Goal: Task Accomplishment & Management: Use online tool/utility

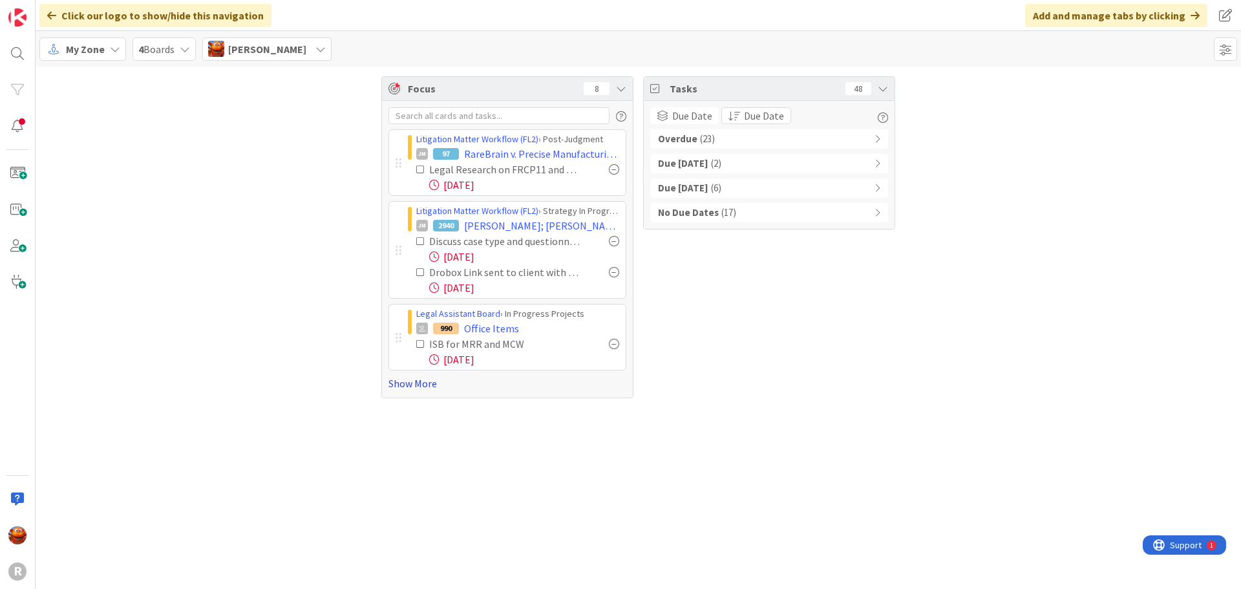
click at [414, 388] on link "Show More" at bounding box center [507, 383] width 238 height 16
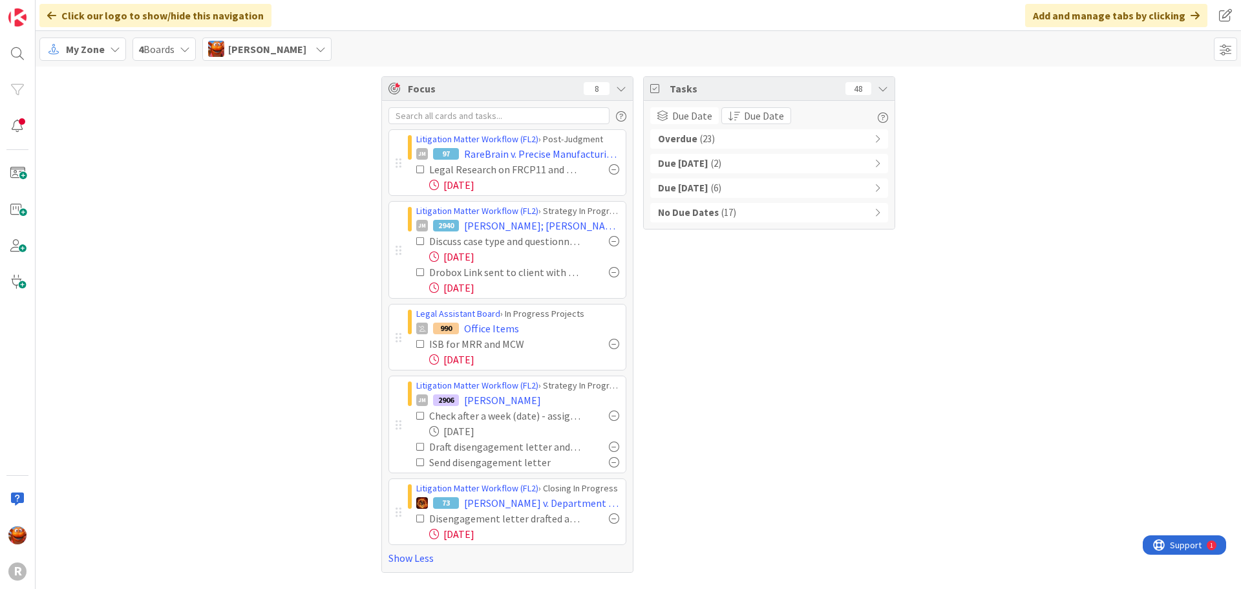
click at [719, 138] on div "Overdue ( 23 )" at bounding box center [769, 138] width 238 height 19
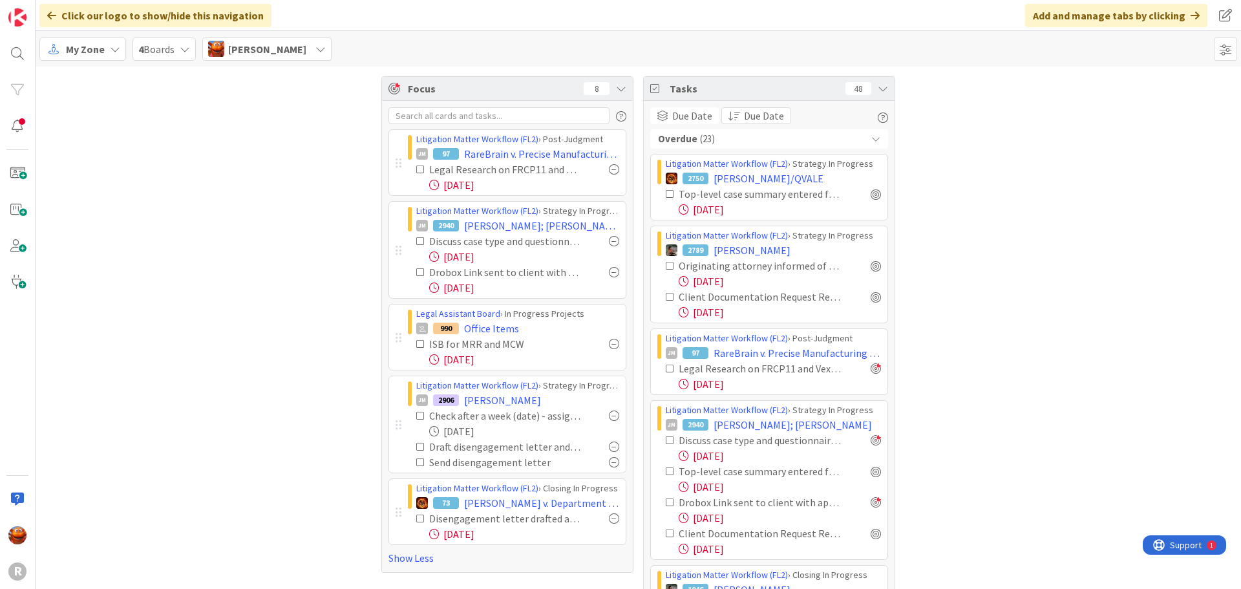
click at [93, 37] on div "My Zone" at bounding box center [82, 48] width 87 height 23
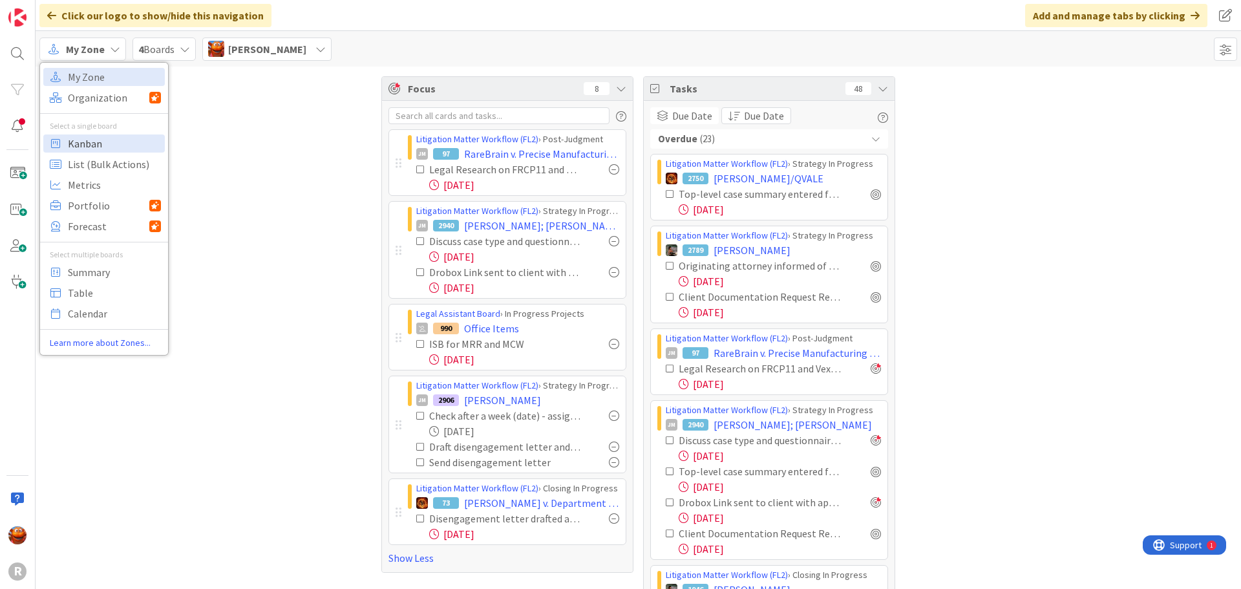
click at [98, 142] on span "Kanban" at bounding box center [114, 143] width 93 height 19
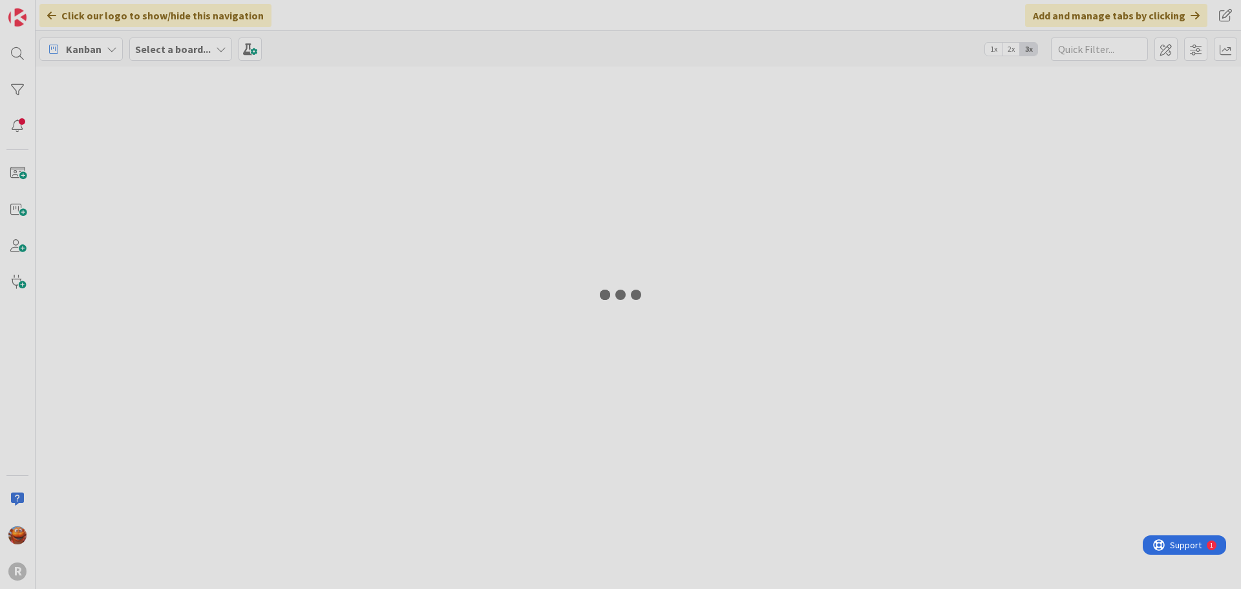
type input "[PERSON_NAME]"
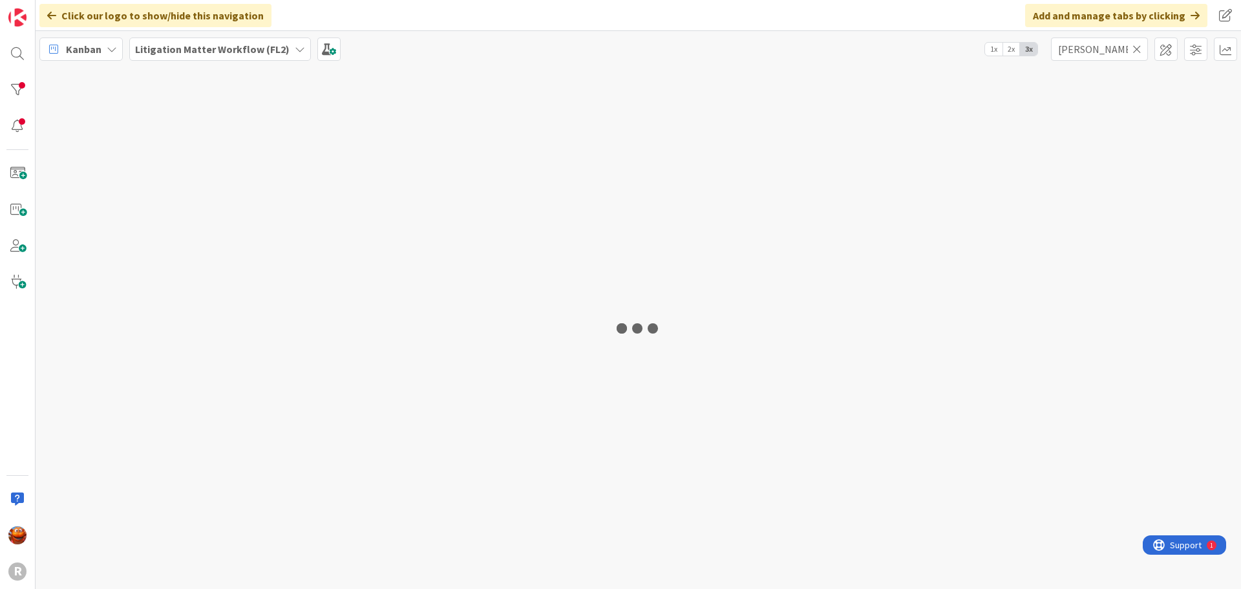
click at [179, 48] on b "Litigation Matter Workflow (FL2)" at bounding box center [212, 49] width 154 height 13
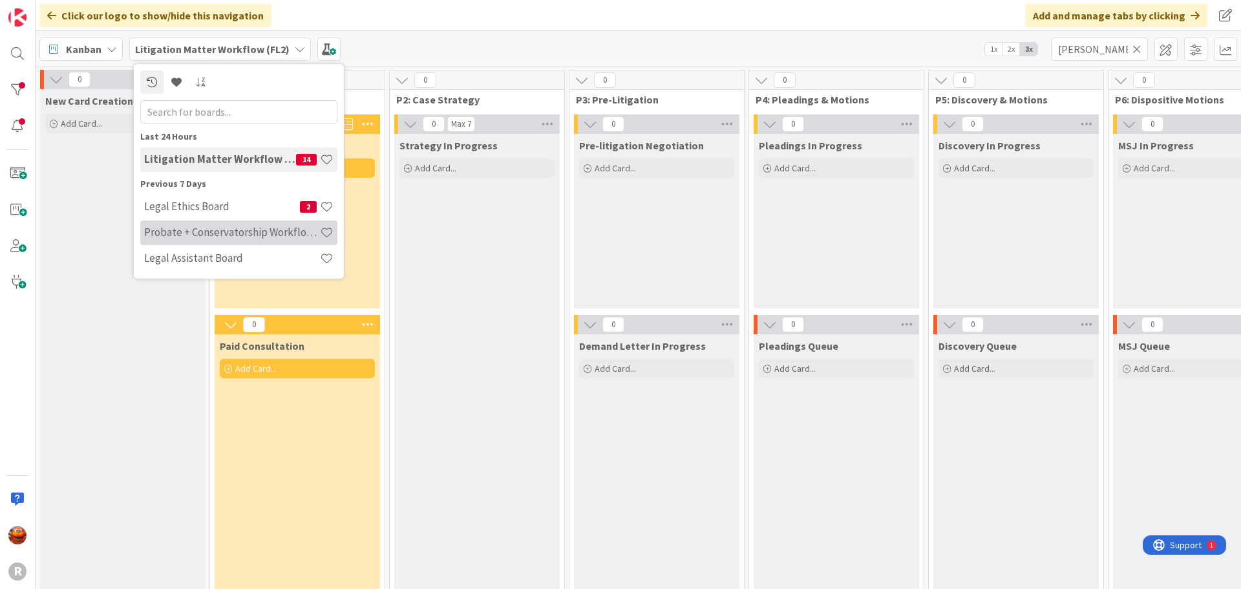
click at [190, 234] on h4 "Probate + Conservatorship Workflow (FL2)" at bounding box center [232, 232] width 176 height 13
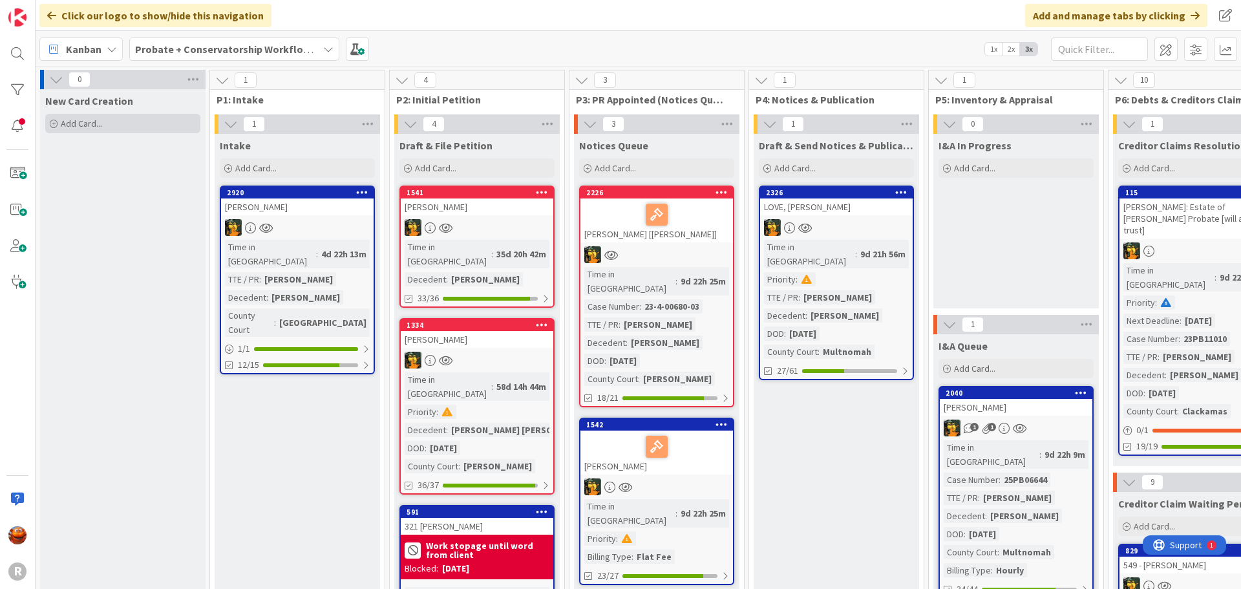
click at [122, 127] on div "Add Card..." at bounding box center [122, 123] width 155 height 19
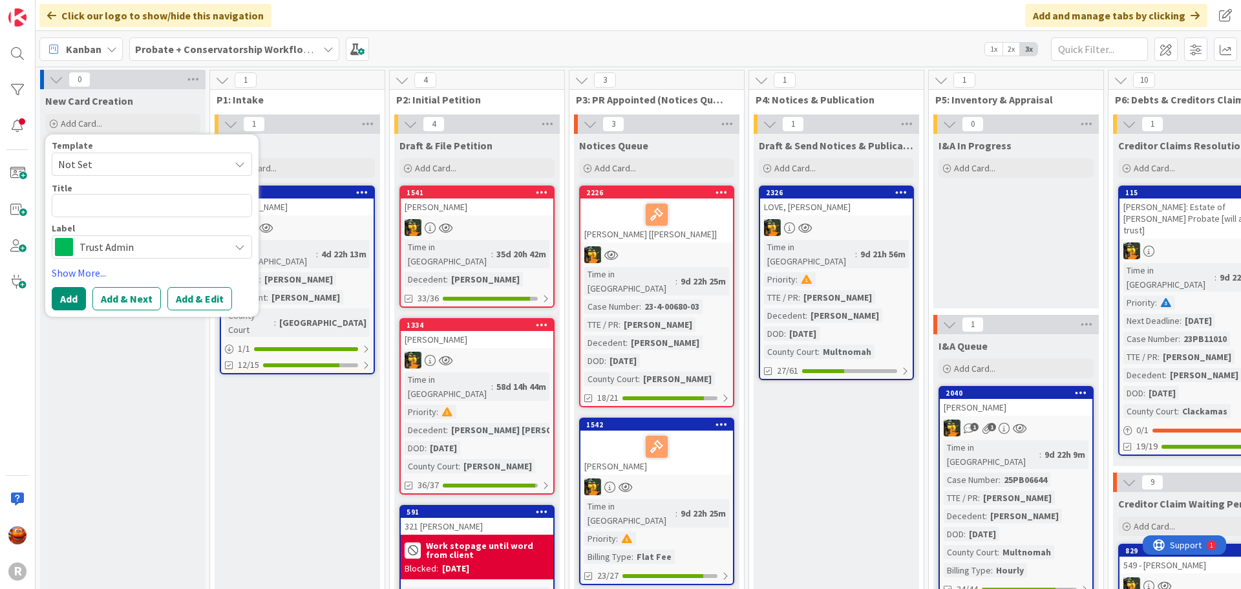
click at [109, 246] on span "Trust Admin" at bounding box center [150, 247] width 143 height 18
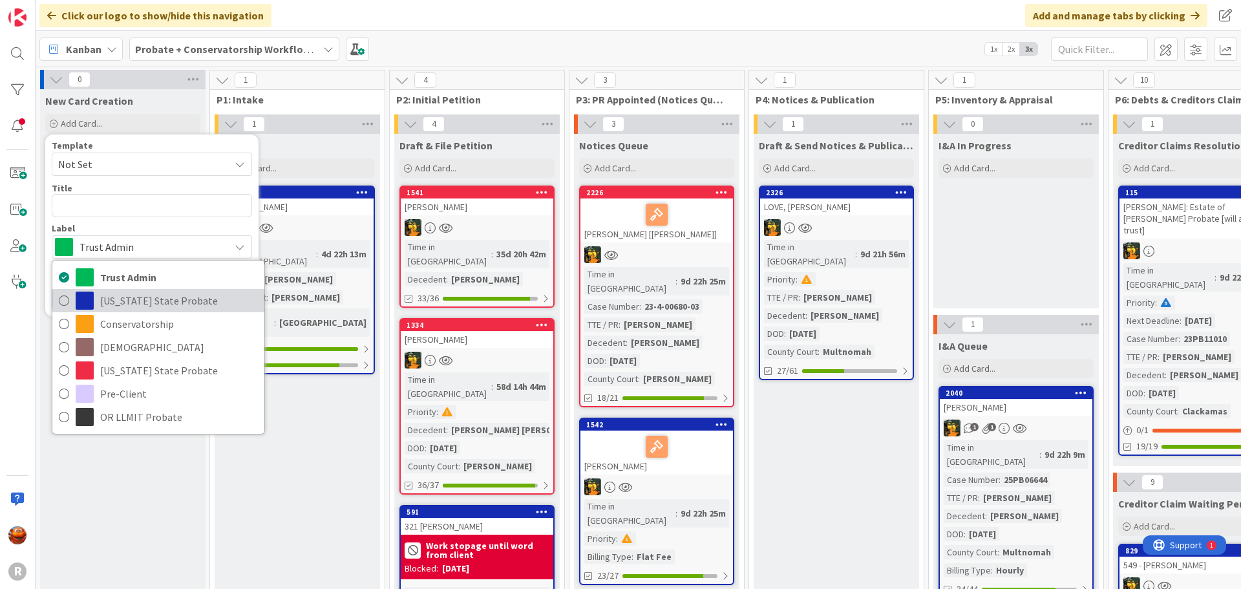
click at [125, 297] on span "Oregon State Probate" at bounding box center [179, 300] width 158 height 19
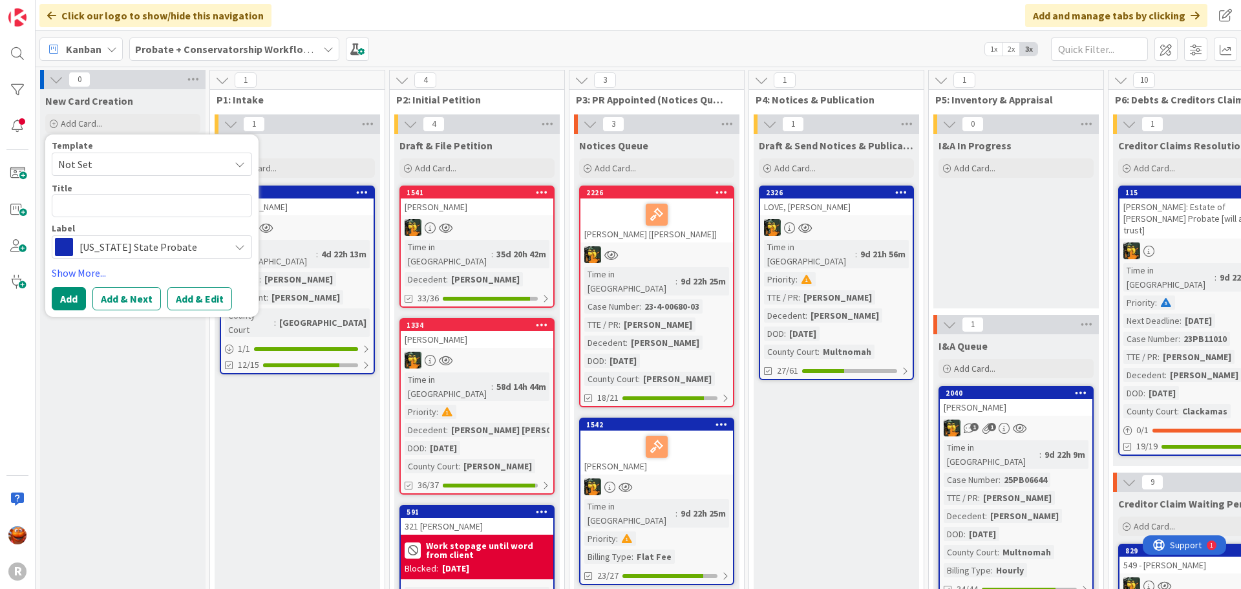
click at [78, 193] on div "Title 0 / 128" at bounding box center [152, 188] width 200 height 12
click at [76, 207] on textarea at bounding box center [152, 205] width 200 height 23
type textarea "x"
type textarea "S"
type textarea "x"
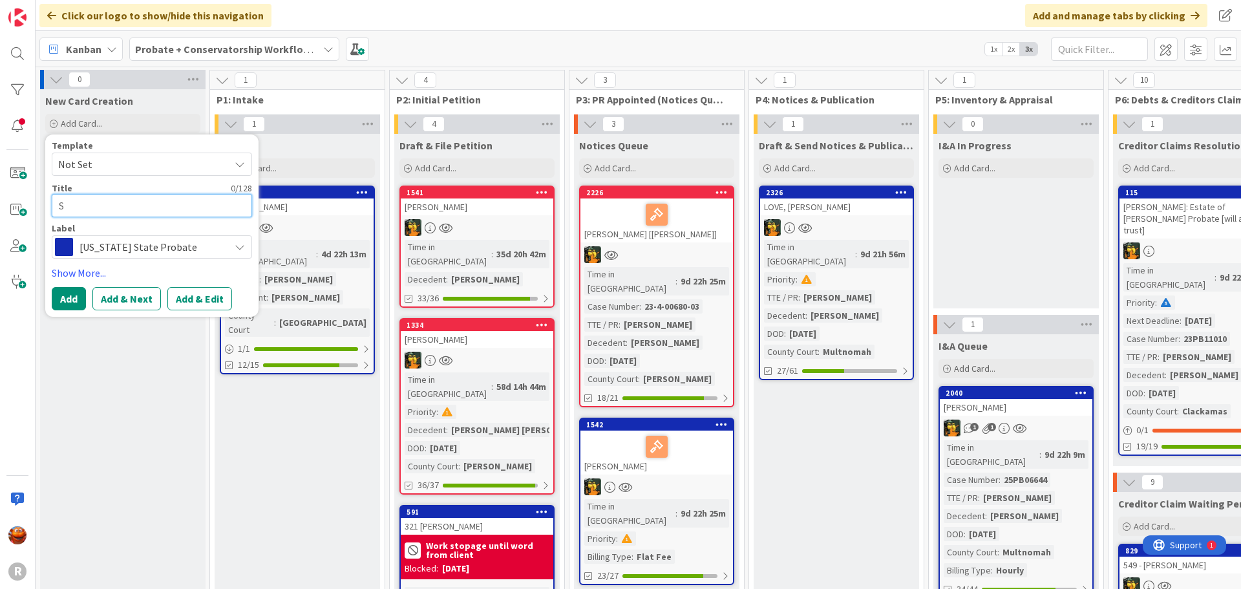
type textarea "SH"
type textarea "x"
type textarea "SHA"
type textarea "x"
type textarea "SHAP"
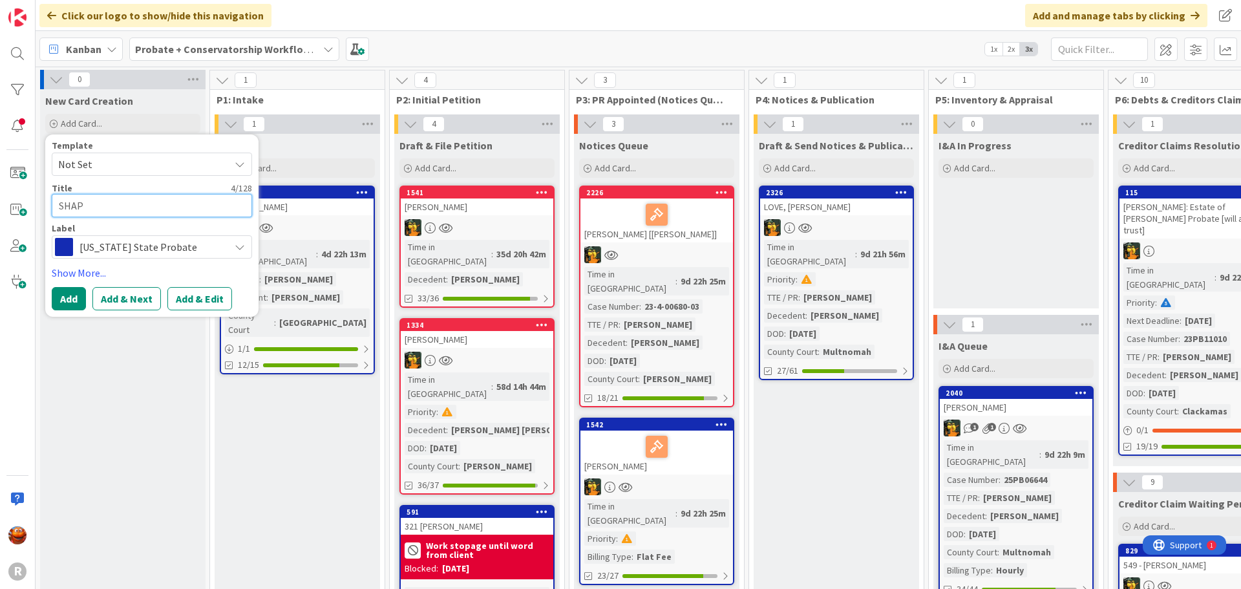
type textarea "x"
type textarea "SHAPR"
type textarea "x"
type textarea "SHAPRI"
type textarea "x"
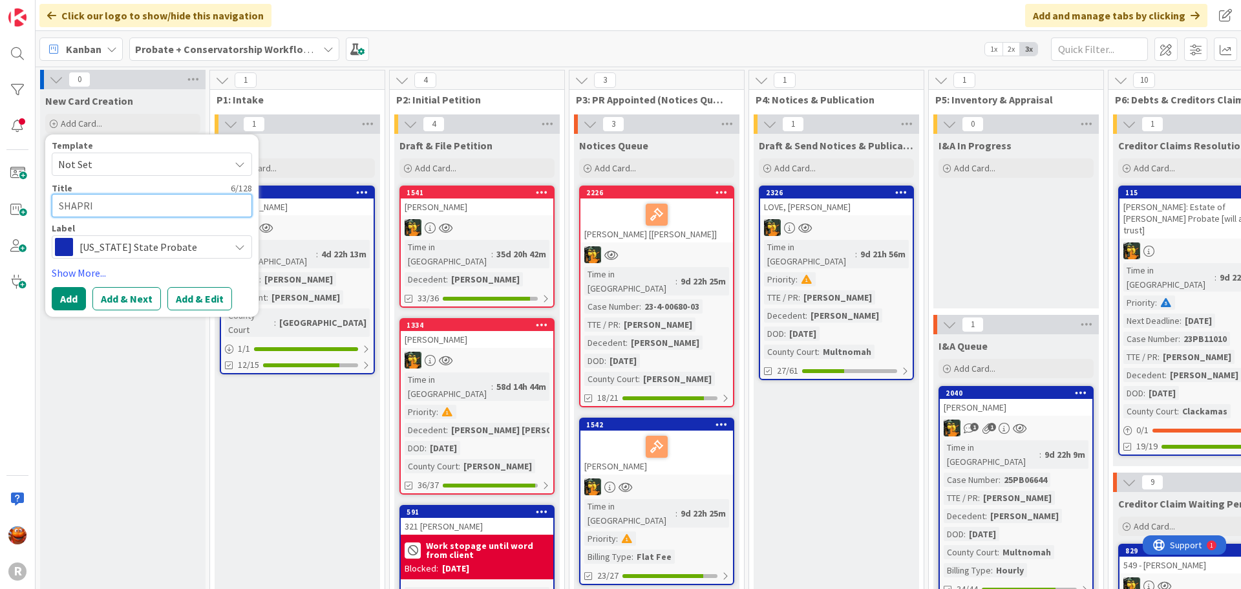
type textarea "SHAPRIO"
type textarea "x"
type textarea "SHAPRI"
type textarea "x"
type textarea "SHAPR"
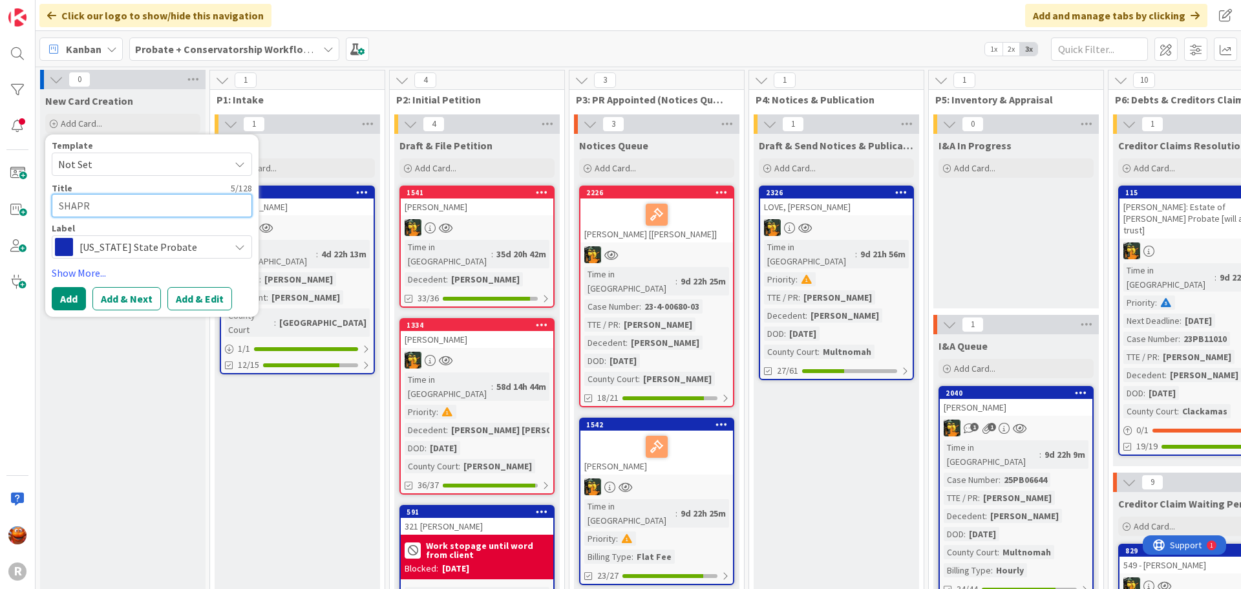
type textarea "x"
type textarea "SHAP"
type textarea "x"
type textarea "SHAPIR"
type textarea "x"
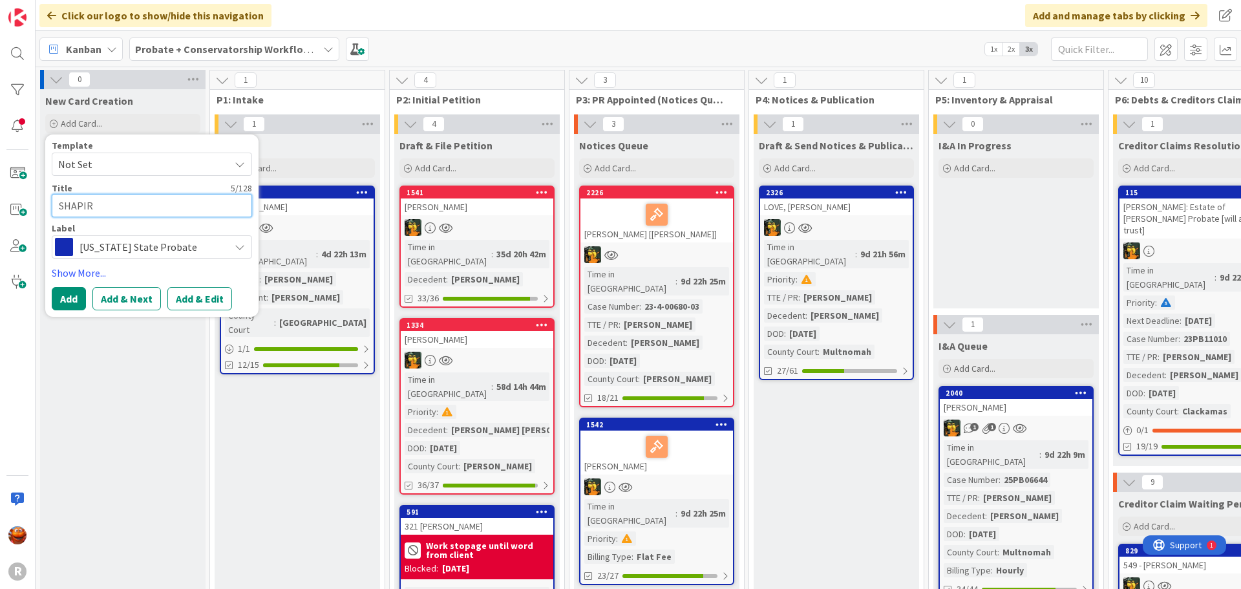
type textarea "SHAPIRO"
type textarea "x"
type textarea "SHAPIRO,"
type textarea "x"
type textarea "SHAPIRO,"
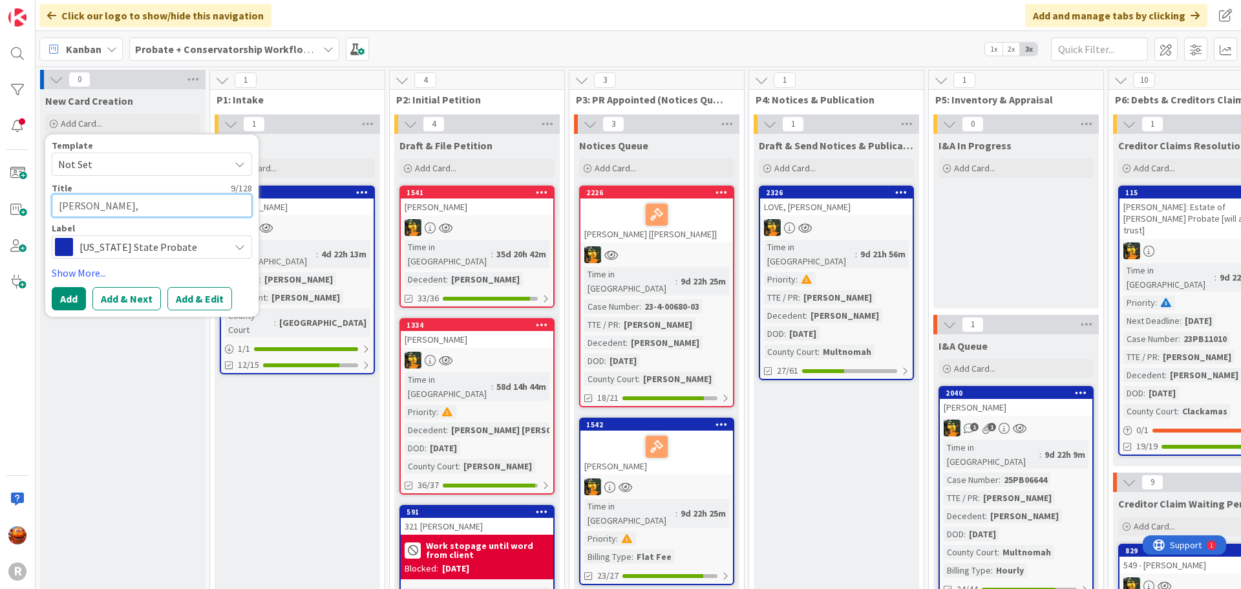
type textarea "x"
type textarea "SHAPIRO, T"
type textarea "x"
type textarea "SHAPIRO, Ti"
type textarea "x"
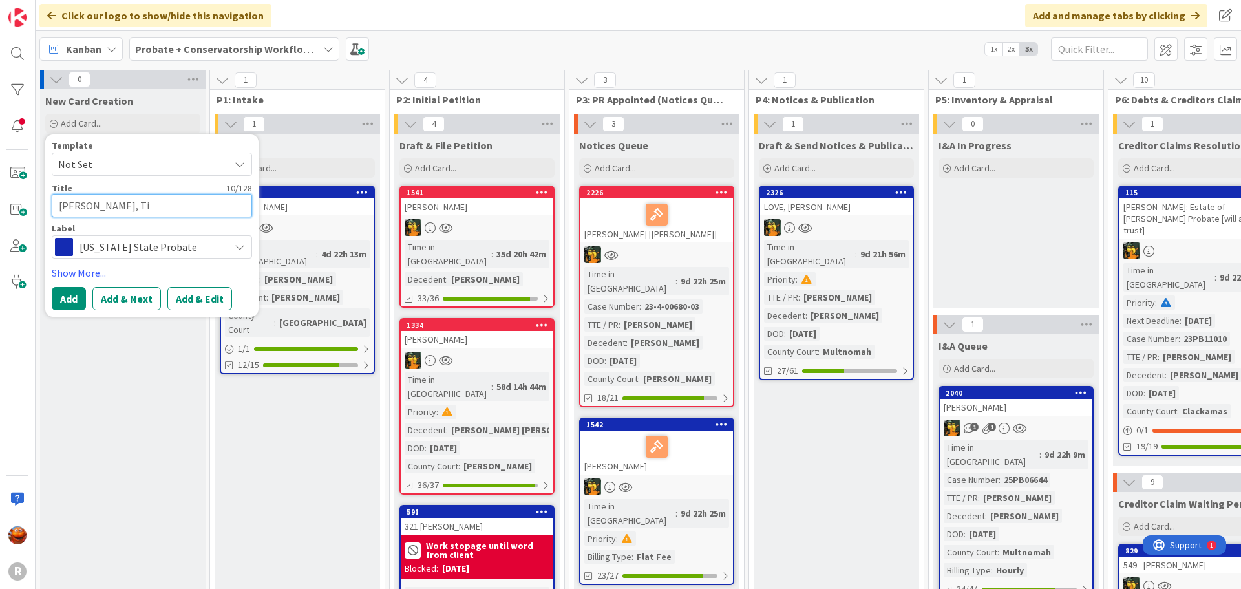
type textarea "SHAPIRO, Tif"
type textarea "x"
type textarea "SHAPIRO, Tiff"
type textarea "x"
type textarea "SHAPIRO, Tiffa"
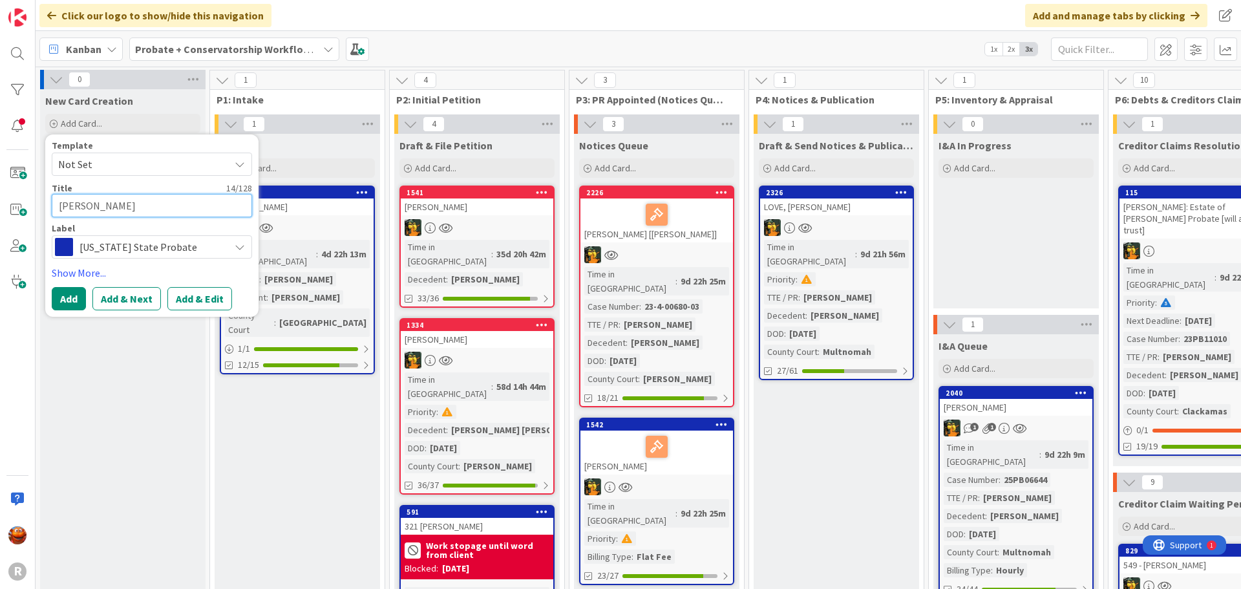
type textarea "x"
type textarea "SHAPIRO, Tiffan"
type textarea "x"
type textarea "SHAPIRO, Tiffany"
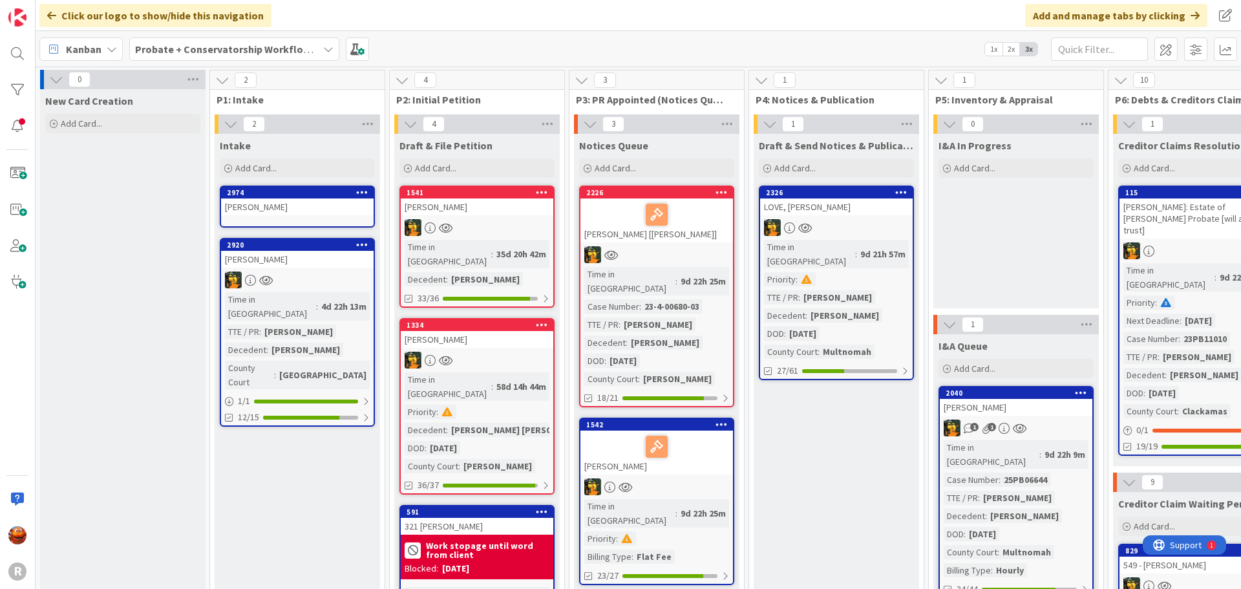
click at [282, 207] on div "SHAPIRO, Tiffany" at bounding box center [297, 206] width 153 height 17
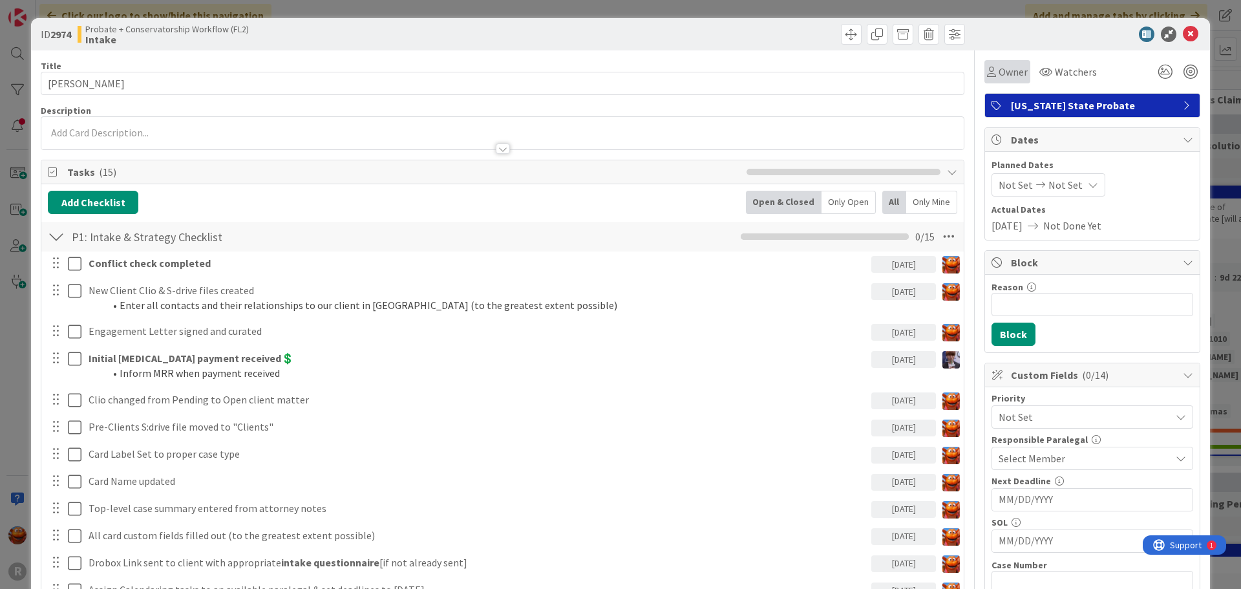
click at [984, 63] on div "Owner" at bounding box center [1007, 71] width 46 height 23
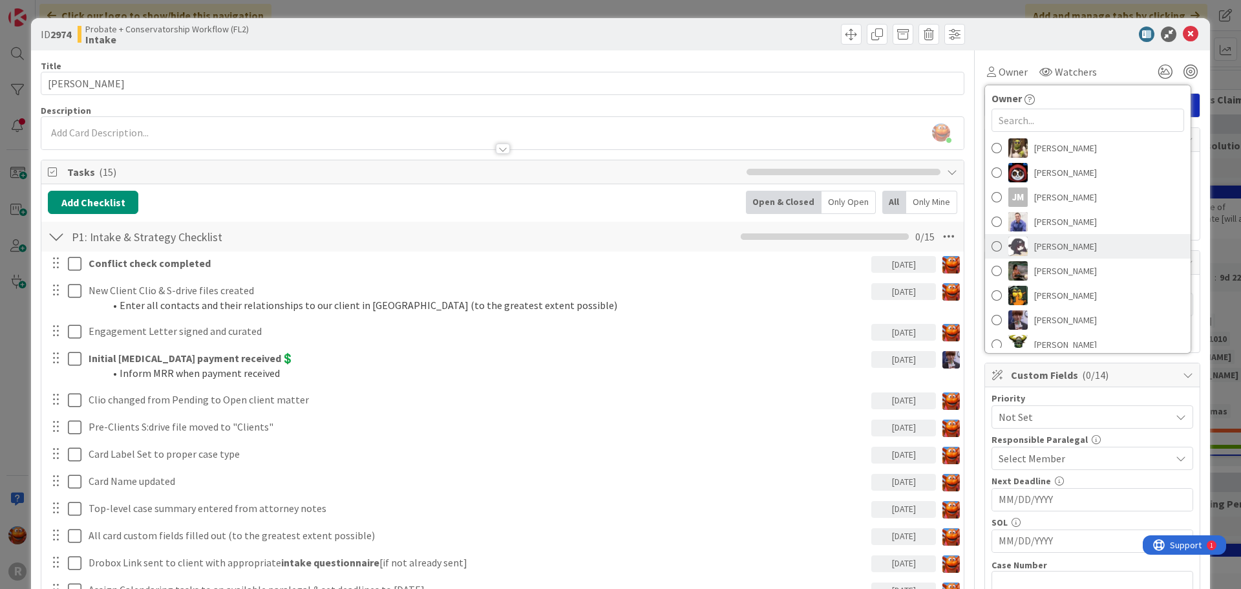
scroll to position [121, 0]
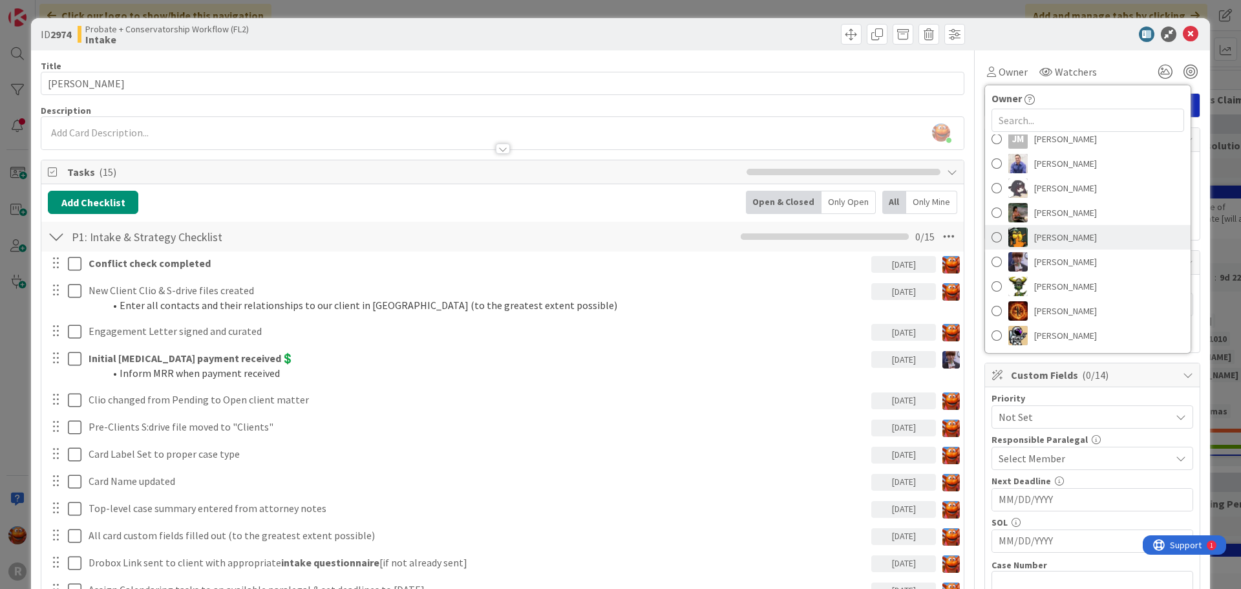
click at [1059, 242] on span "Michael Robb" at bounding box center [1065, 236] width 63 height 19
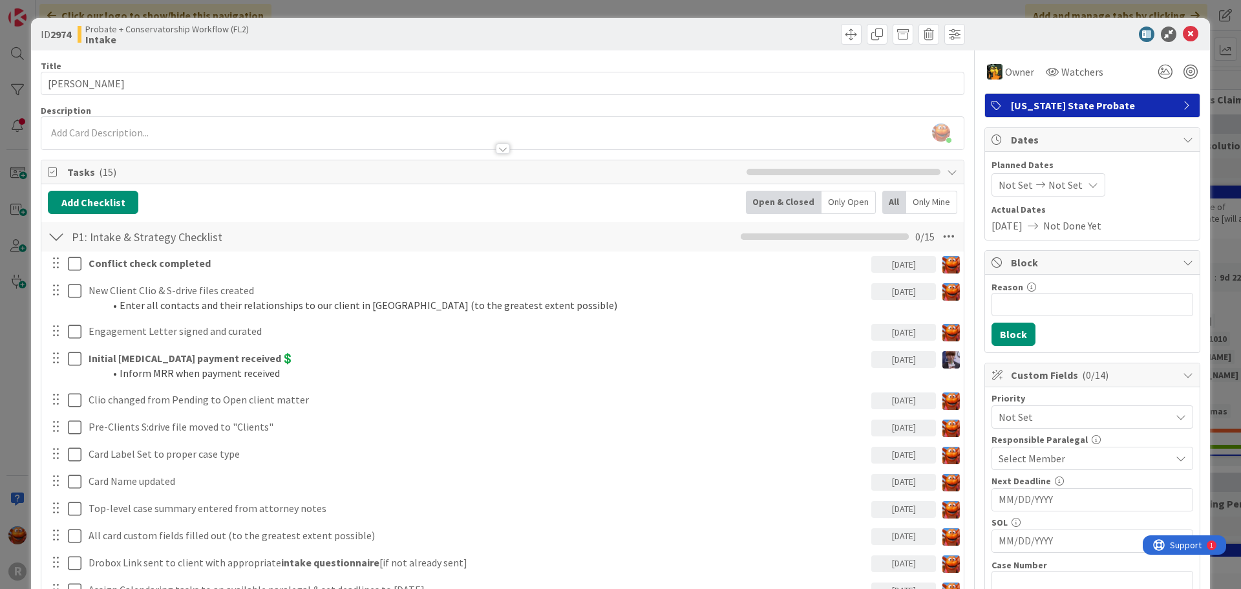
click at [1027, 469] on div "Select Member" at bounding box center [1092, 458] width 202 height 23
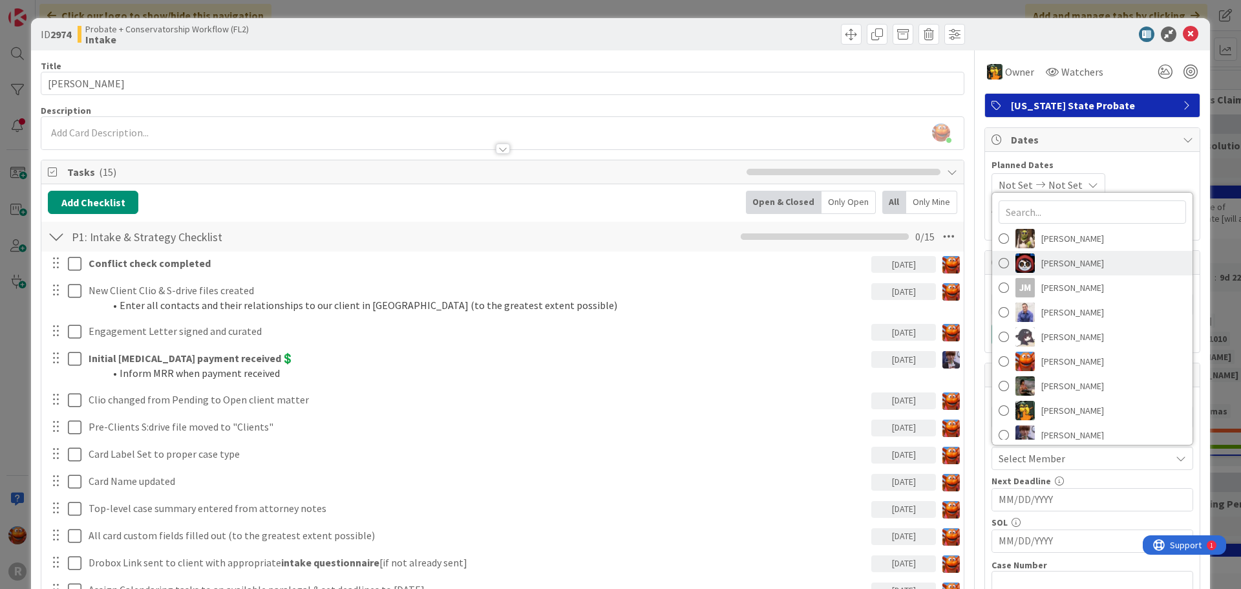
click at [1044, 269] on span "Jasmin Sanchez" at bounding box center [1072, 262] width 63 height 19
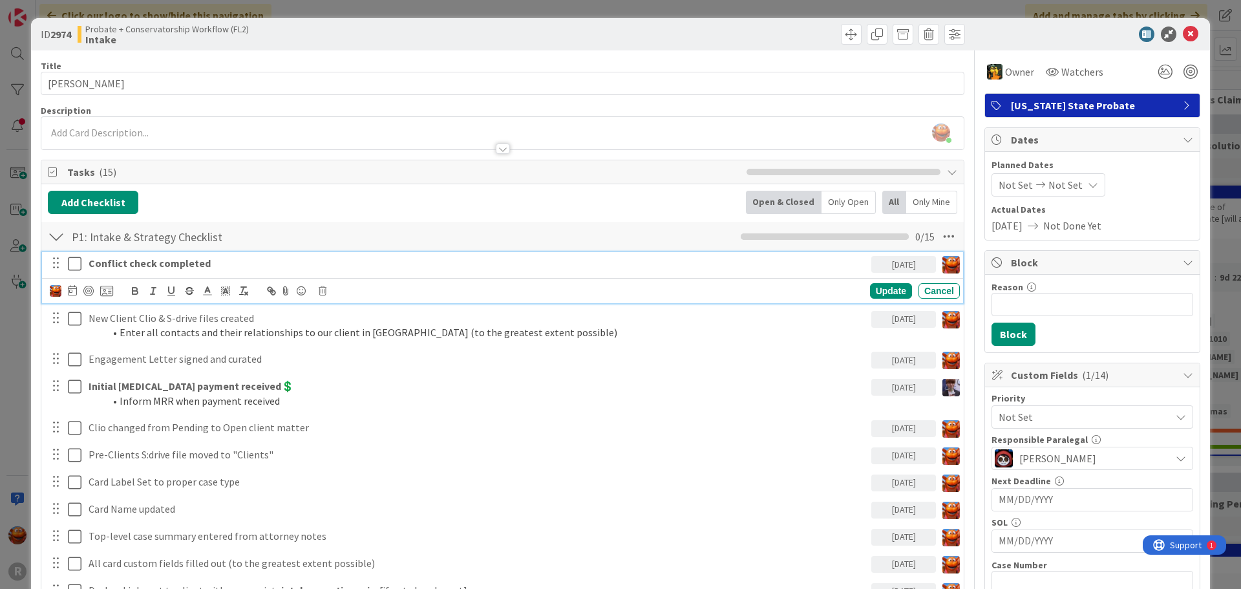
click at [147, 264] on strong "Conflict check completed" at bounding box center [150, 263] width 122 height 13
click at [72, 291] on icon at bounding box center [72, 290] width 9 height 10
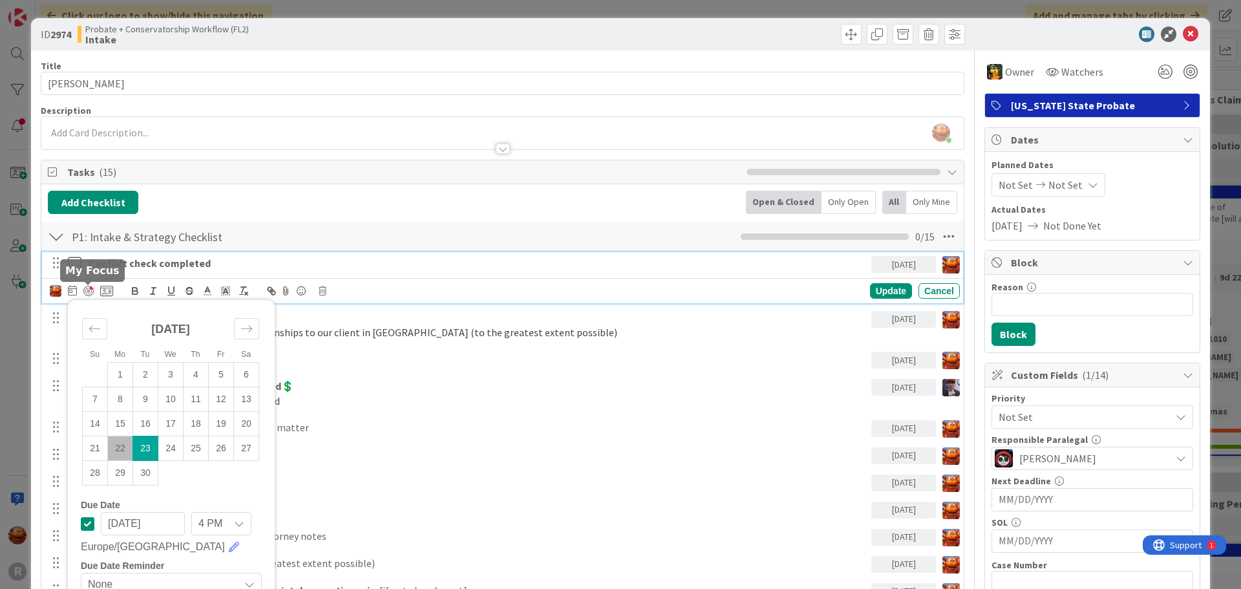
click at [83, 293] on div at bounding box center [88, 291] width 10 height 10
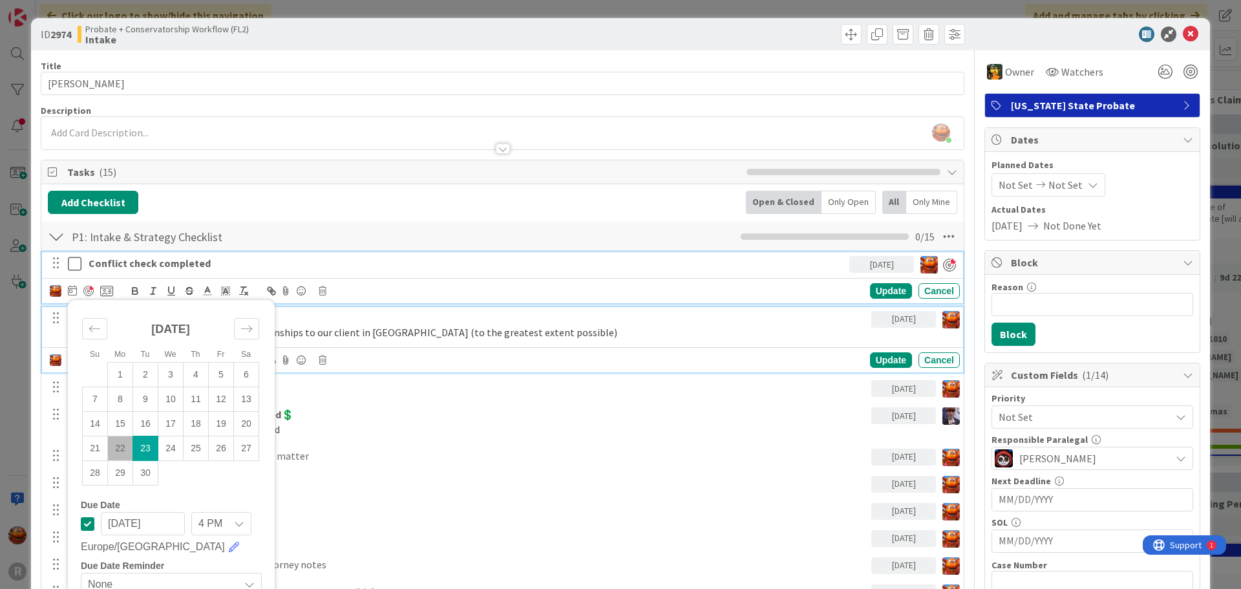
click at [723, 334] on li "Enter all contacts and their relationships to our client in Clio (to the greate…" at bounding box center [485, 332] width 762 height 15
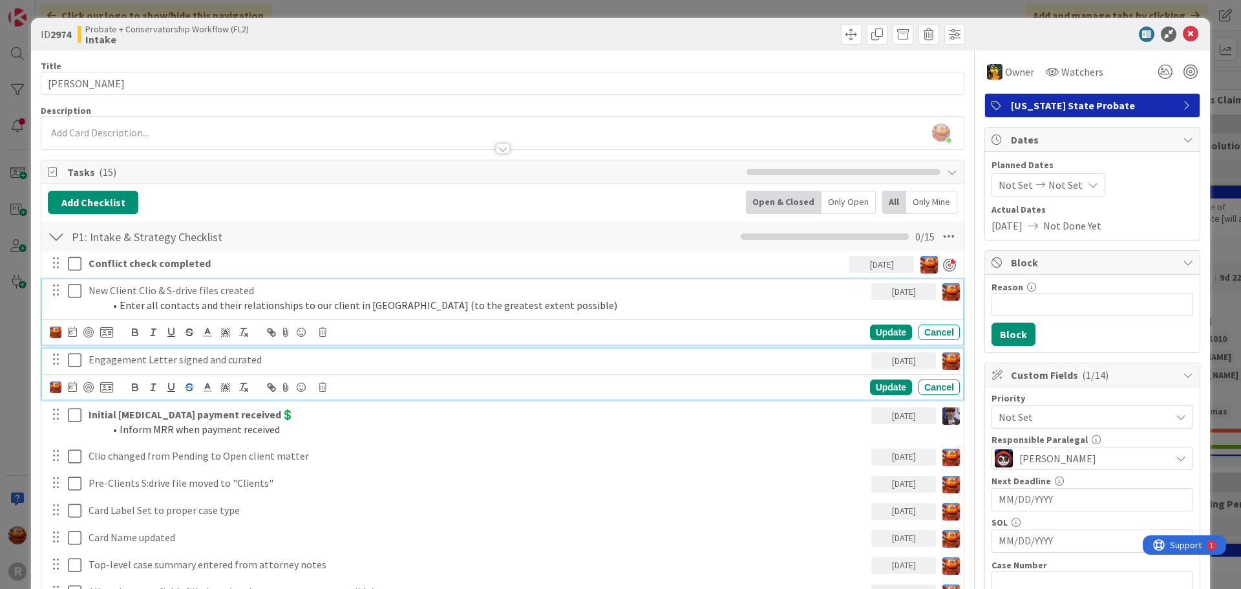
click at [189, 361] on p "Engagement Letter signed and curated" at bounding box center [477, 359] width 777 height 15
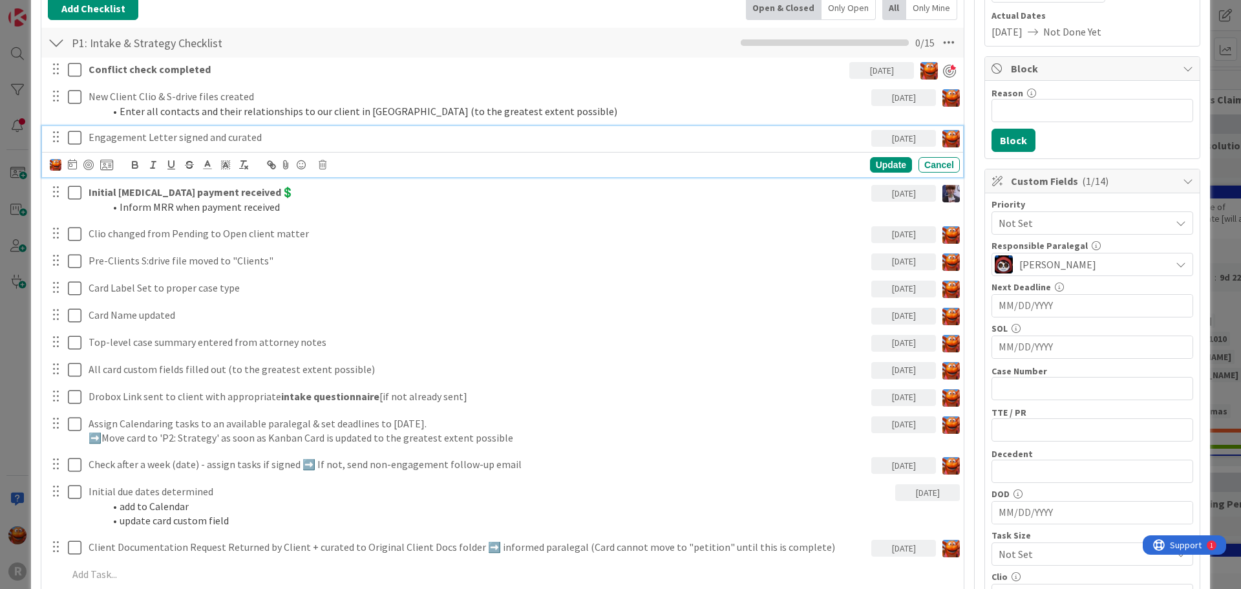
scroll to position [323, 0]
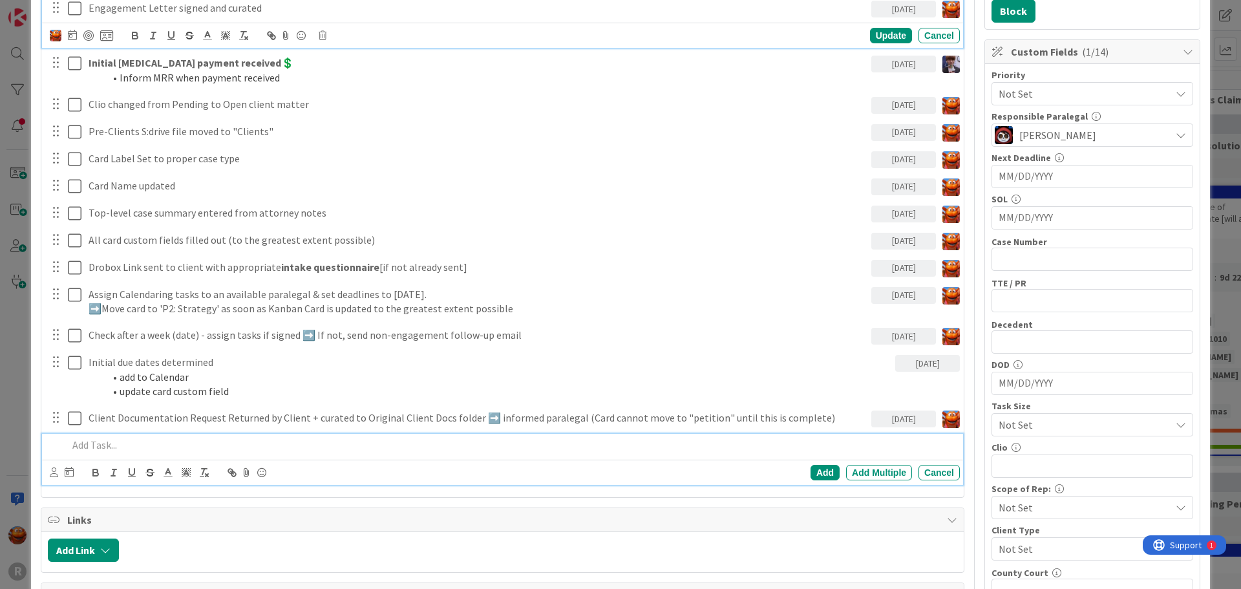
click at [112, 438] on p at bounding box center [511, 444] width 887 height 15
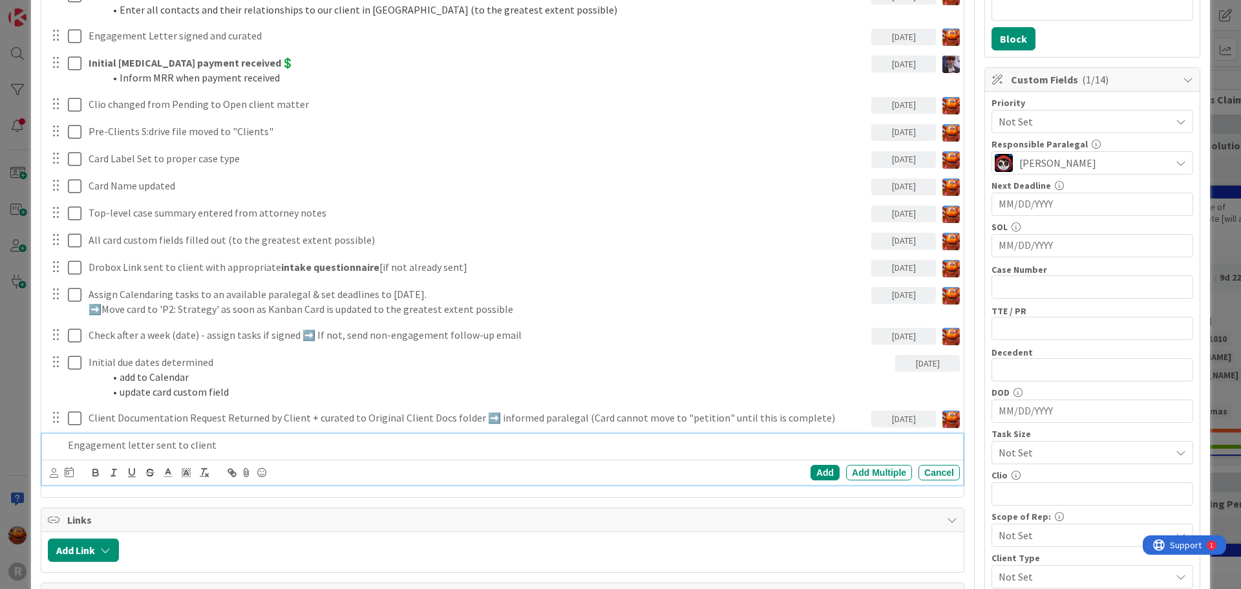
scroll to position [322, 0]
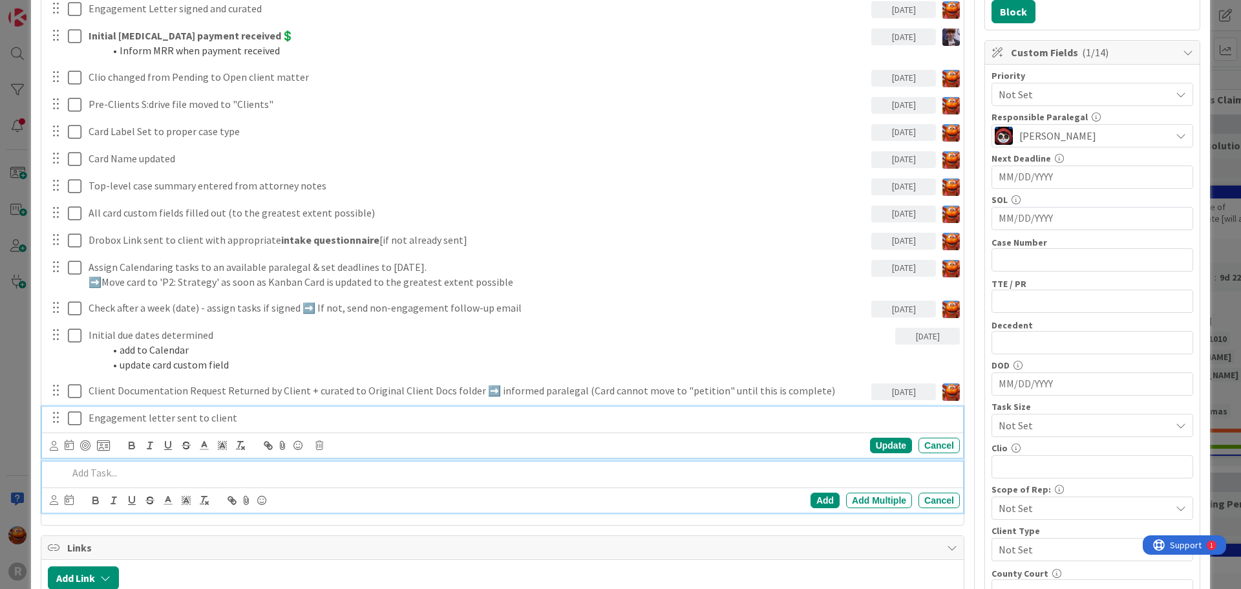
click at [106, 421] on div "Engagement letter sent to client Update Cancel" at bounding box center [502, 431] width 921 height 51
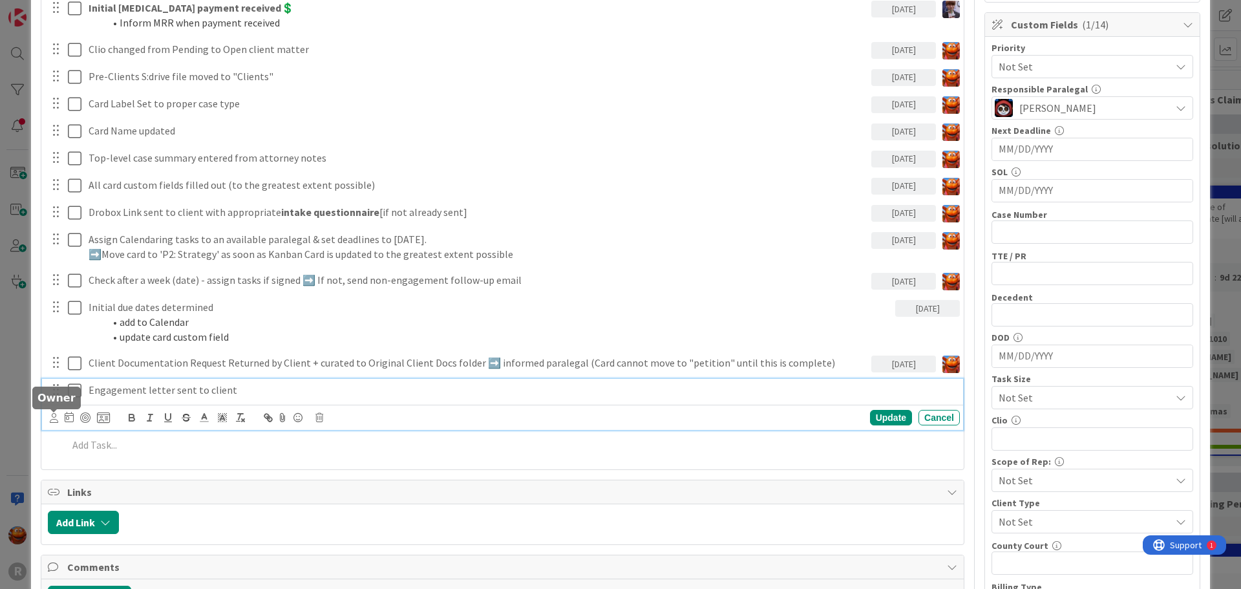
click at [53, 413] on div at bounding box center [54, 411] width 8 height 4
click at [100, 401] on div "Engagement letter sent to client" at bounding box center [521, 390] width 876 height 23
click at [51, 422] on icon at bounding box center [54, 418] width 8 height 10
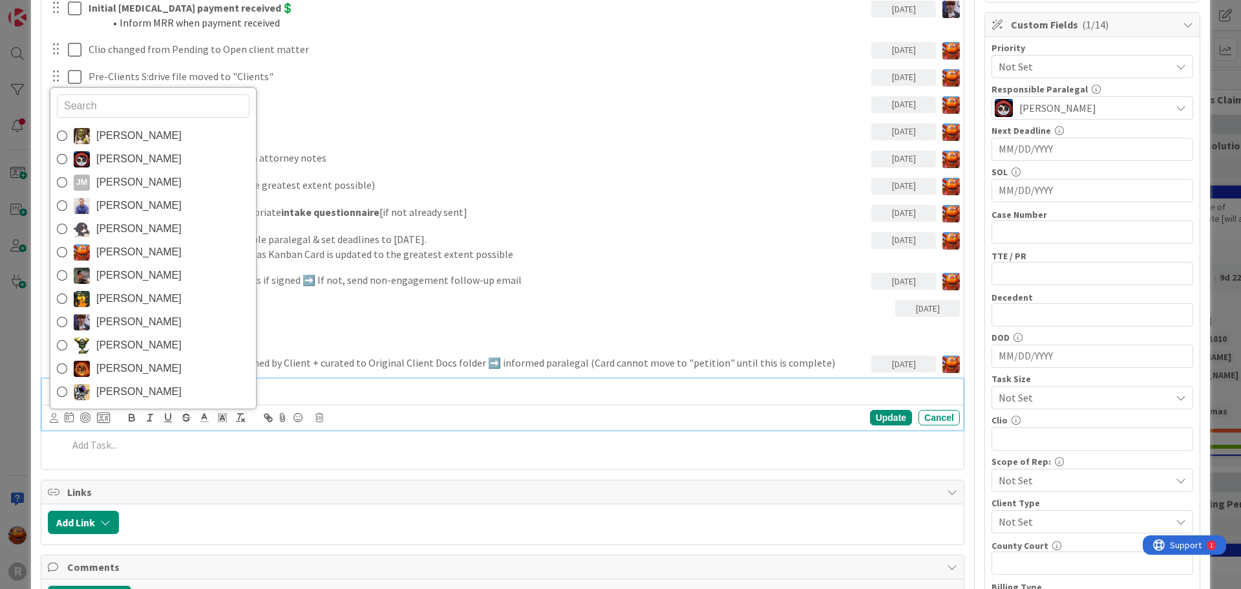
drag, startPoint x: 111, startPoint y: 255, endPoint x: 109, endPoint y: 263, distance: 8.0
click at [111, 255] on span "Kiara Adams" at bounding box center [138, 251] width 85 height 19
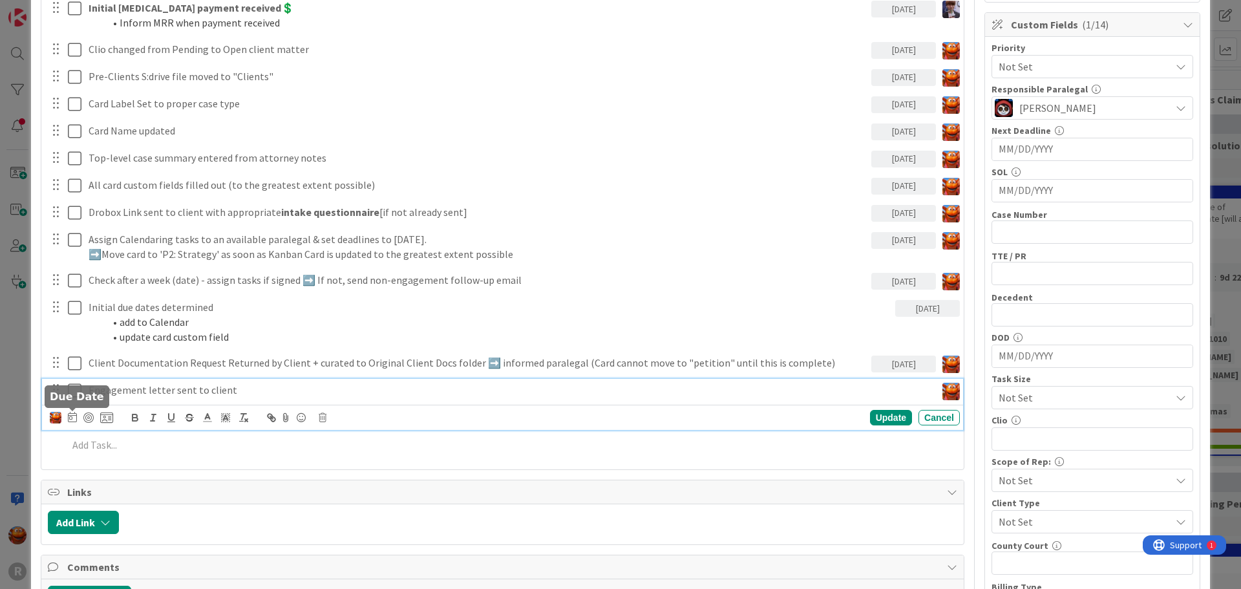
click at [70, 419] on icon at bounding box center [72, 417] width 9 height 10
click at [91, 417] on div at bounding box center [88, 417] width 10 height 10
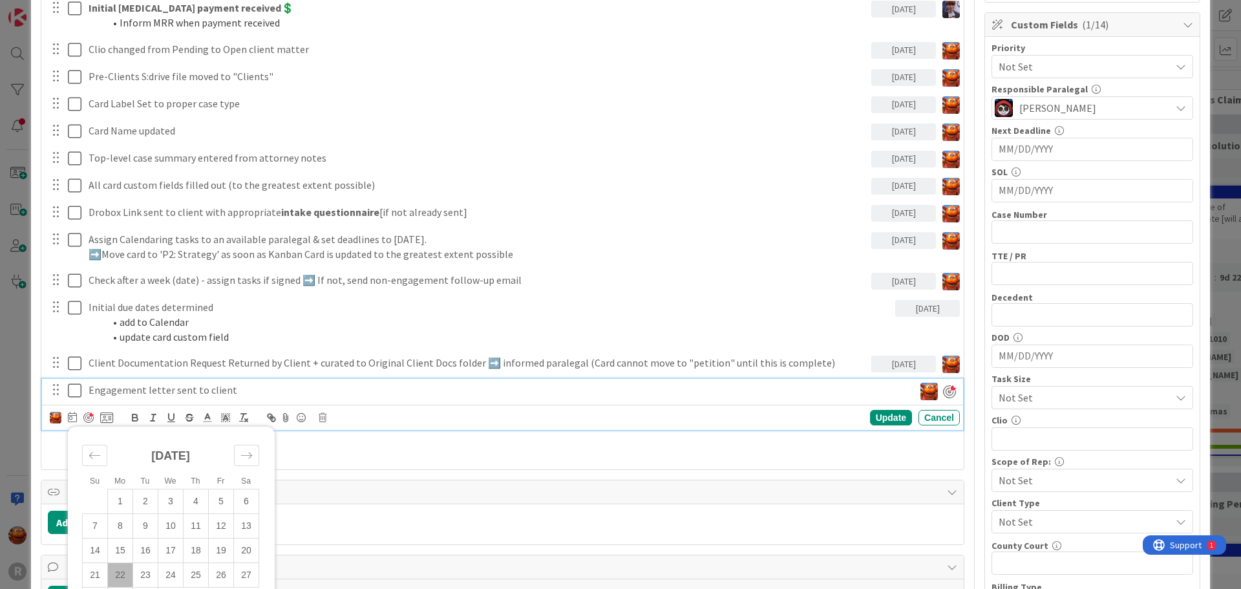
click at [9, 339] on div "ID 2974 Probate + Conservatorship Workflow (FL2) Intake Title 16 / 128 SHAPIRO,…" at bounding box center [620, 294] width 1241 height 589
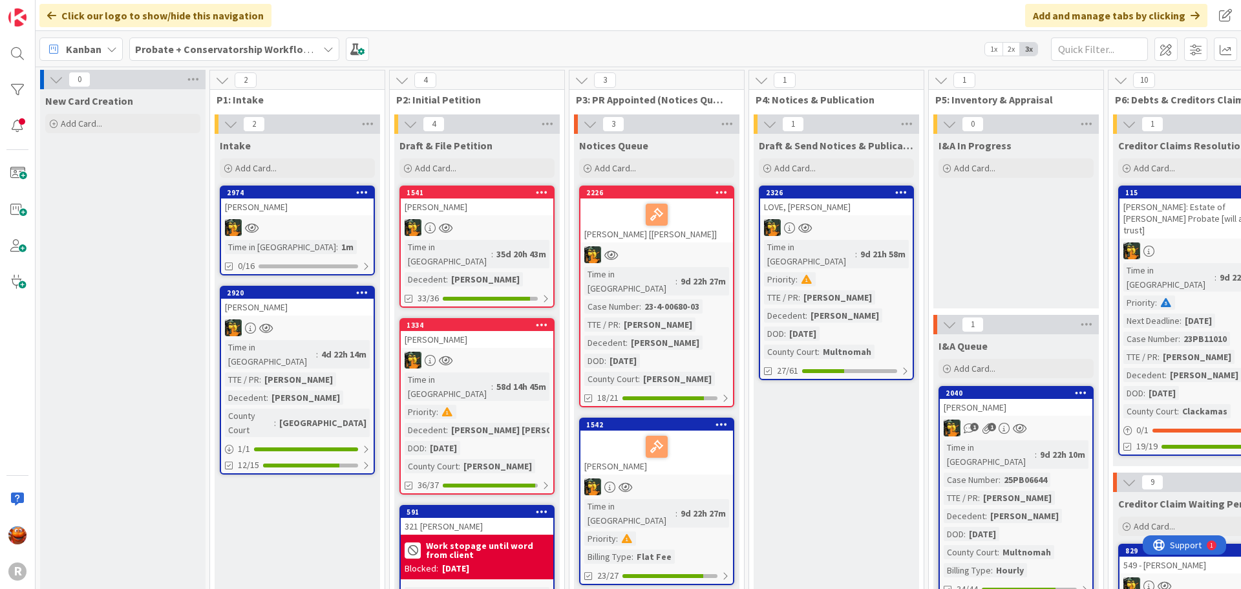
click at [249, 45] on b "Probate + Conservatorship Workflow (FL2)" at bounding box center [235, 49] width 201 height 13
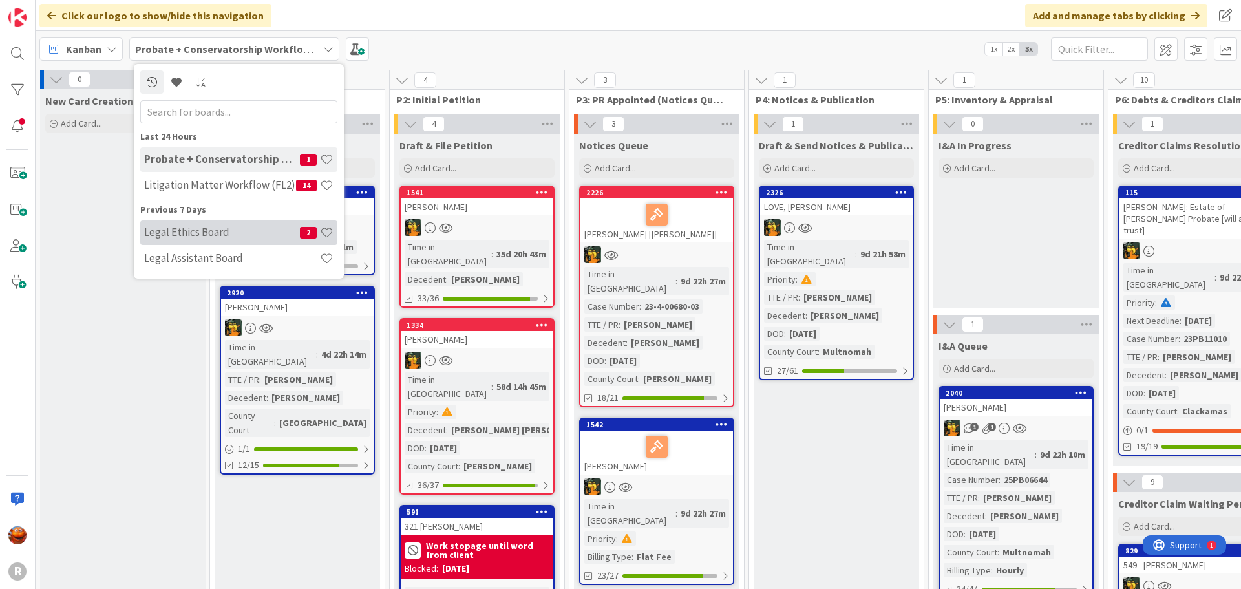
click at [193, 242] on div "Legal Ethics Board 2" at bounding box center [238, 232] width 197 height 25
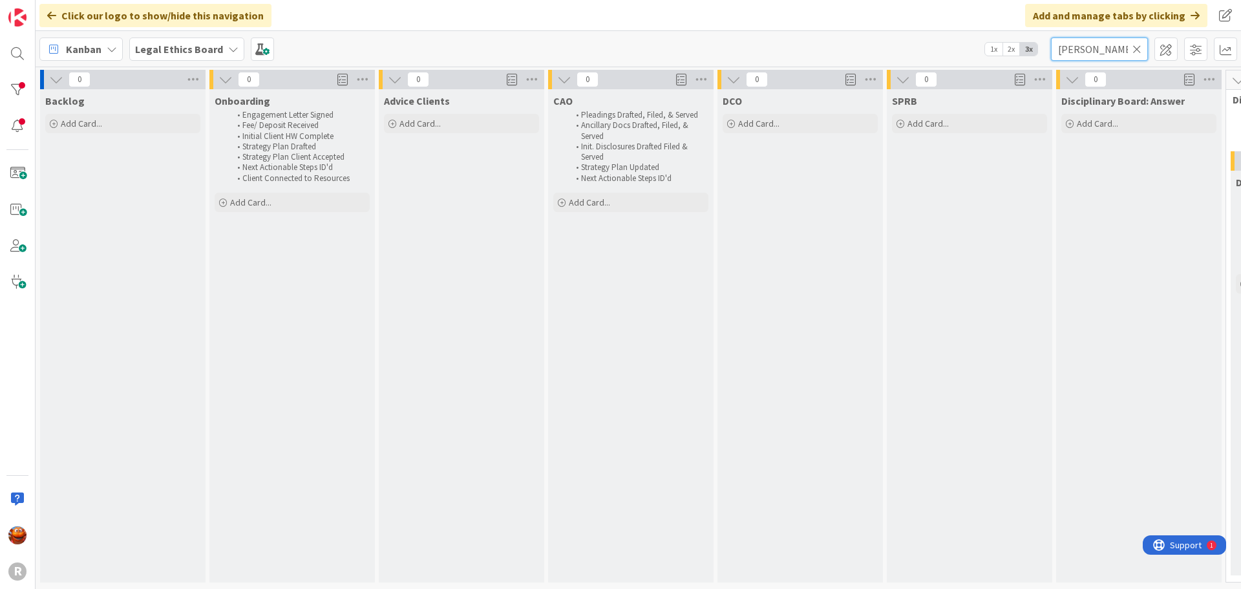
click at [1085, 49] on input "killen" at bounding box center [1099, 48] width 97 height 23
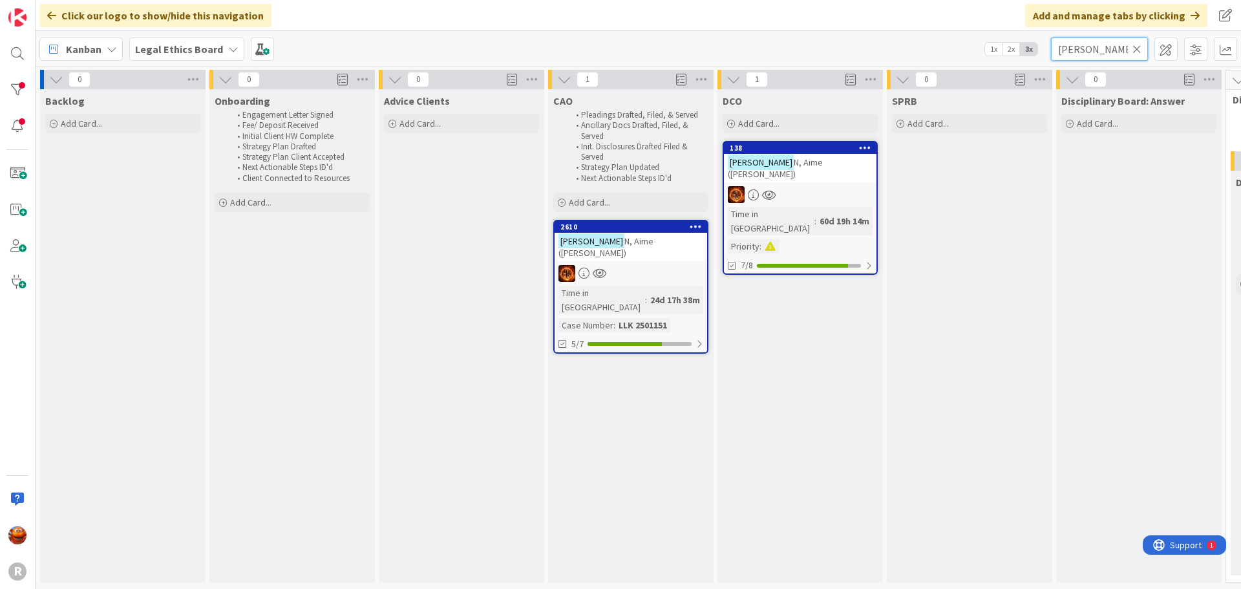
type input "ohlman"
click at [810, 186] on div at bounding box center [800, 194] width 153 height 17
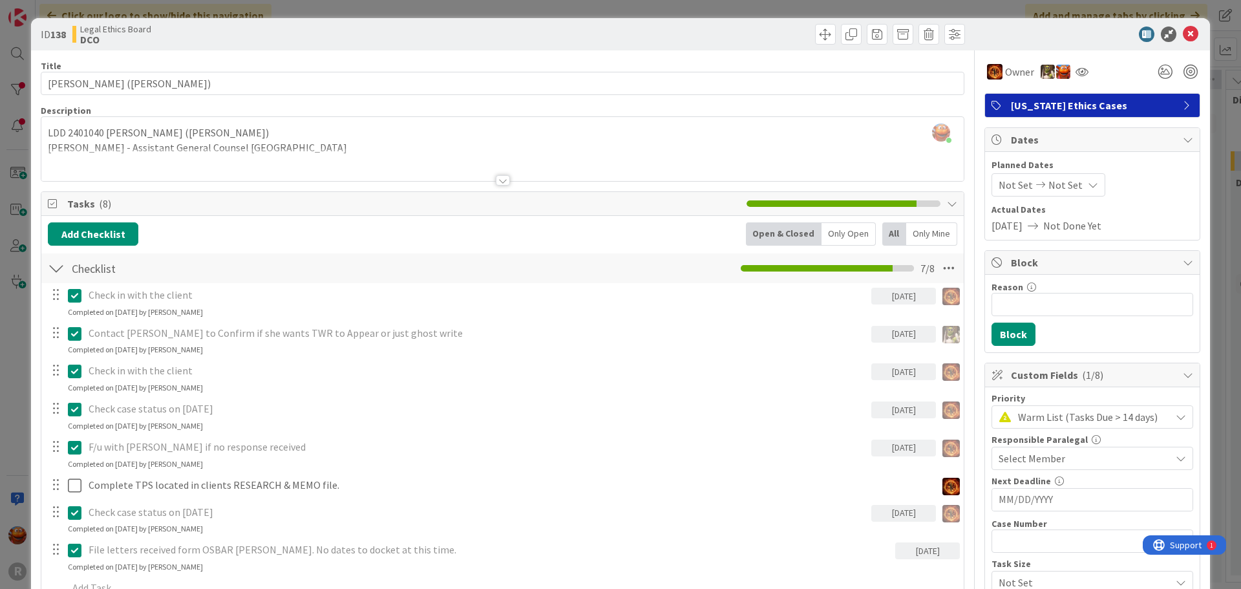
click at [19, 121] on div "ID 138 Legal Ethics Board DCO Title 21 / 128 OHLMANN, Aime (Carty) Description …" at bounding box center [620, 294] width 1241 height 589
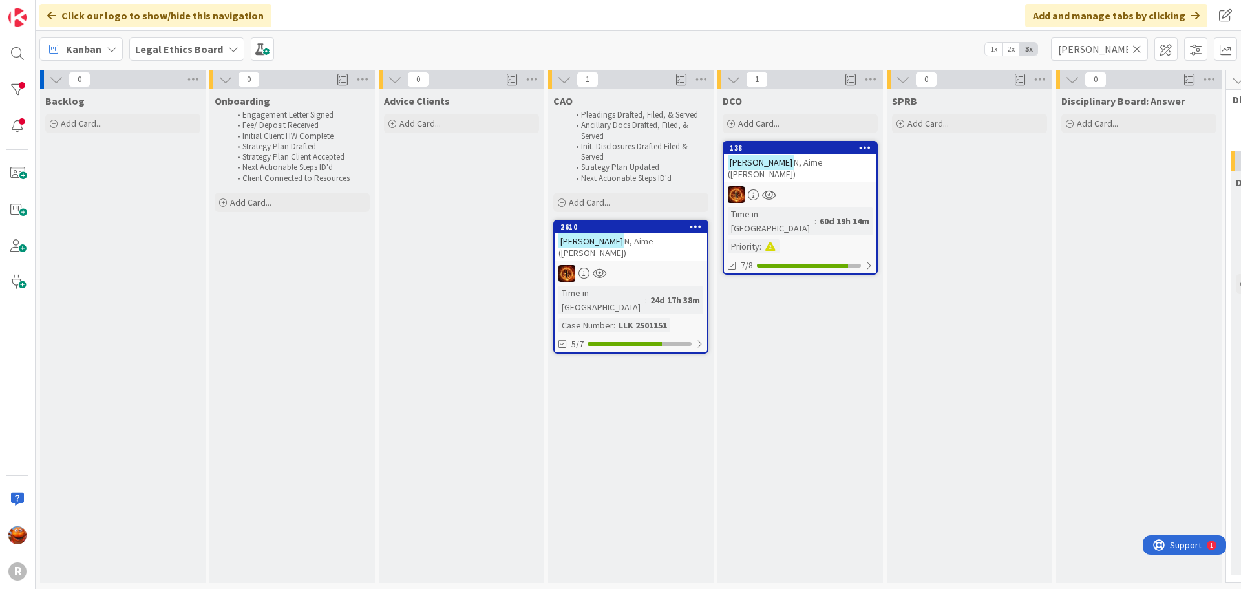
click at [1136, 47] on icon at bounding box center [1136, 49] width 9 height 12
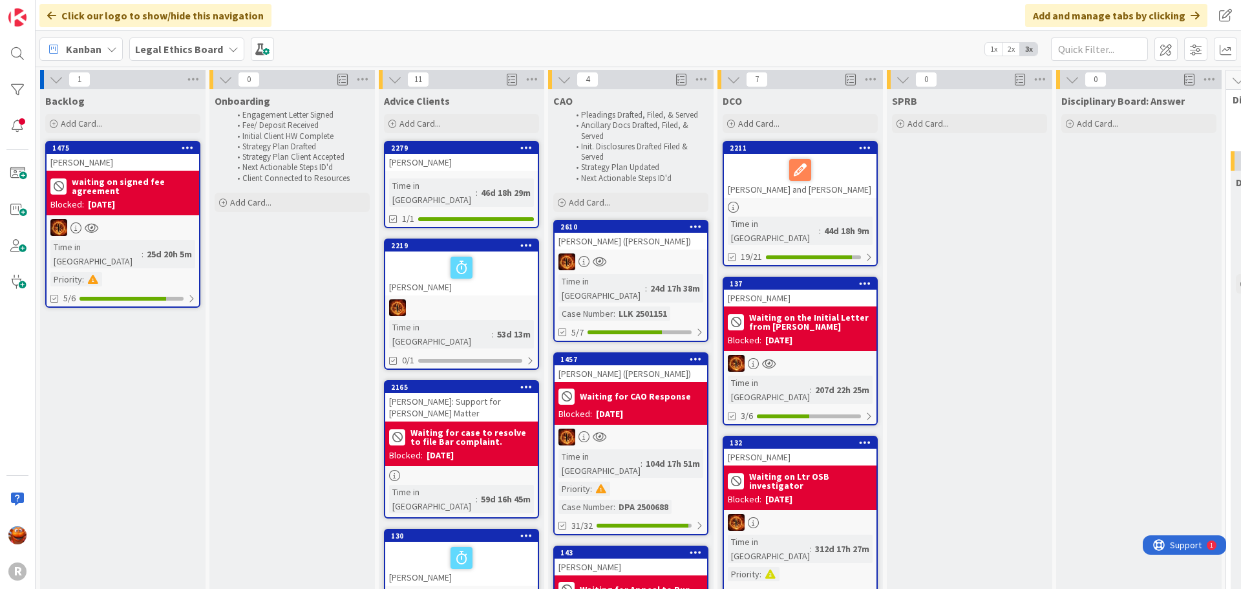
click at [149, 50] on b "Legal Ethics Board" at bounding box center [179, 49] width 88 height 13
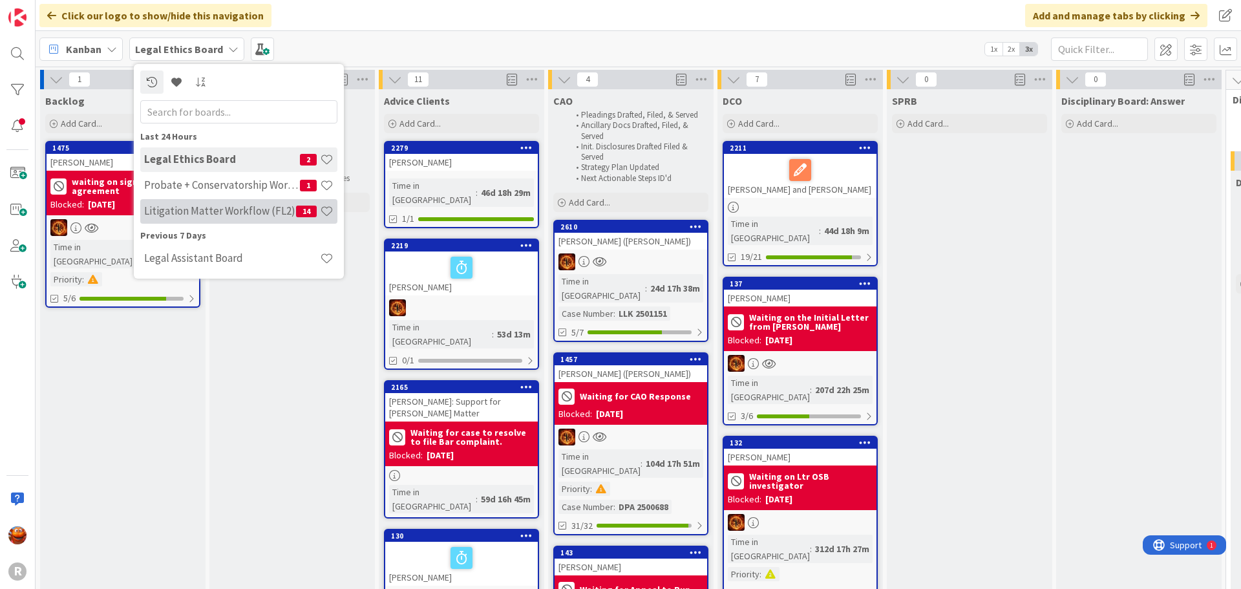
click at [214, 218] on div "Litigation Matter Workflow (FL2) 14" at bounding box center [238, 211] width 197 height 25
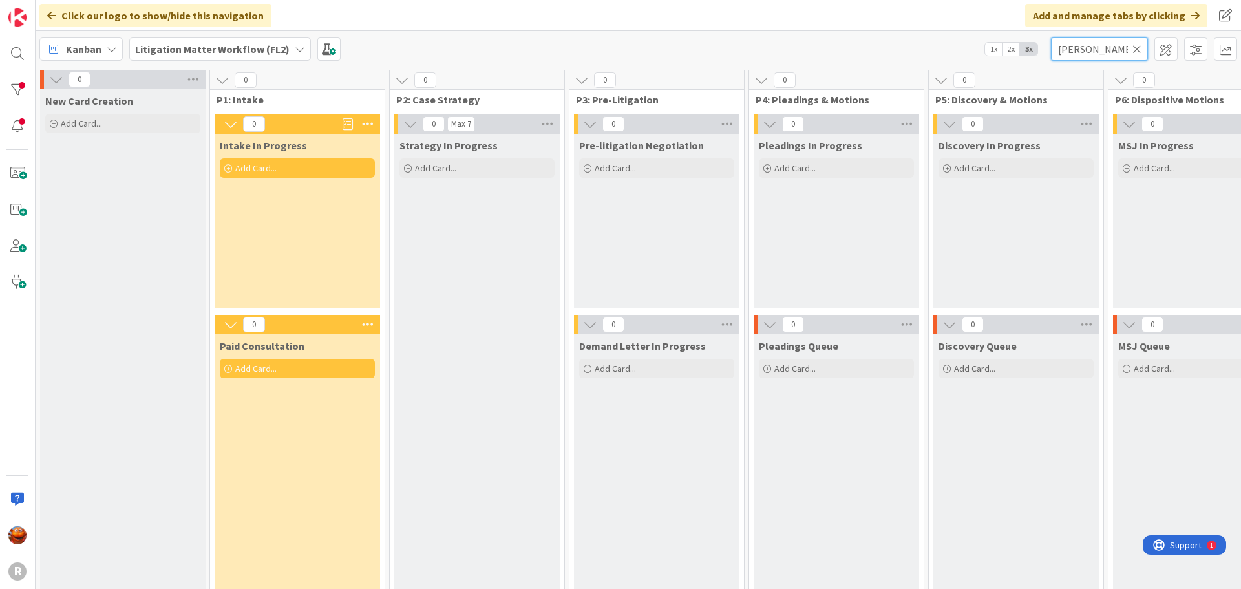
drag, startPoint x: 1088, startPoint y: 47, endPoint x: 953, endPoint y: 41, distance: 135.2
click at [954, 41] on div "Kanban Litigation Matter Workflow (FL2) 1x 2x 3x killen" at bounding box center [638, 49] width 1205 height 36
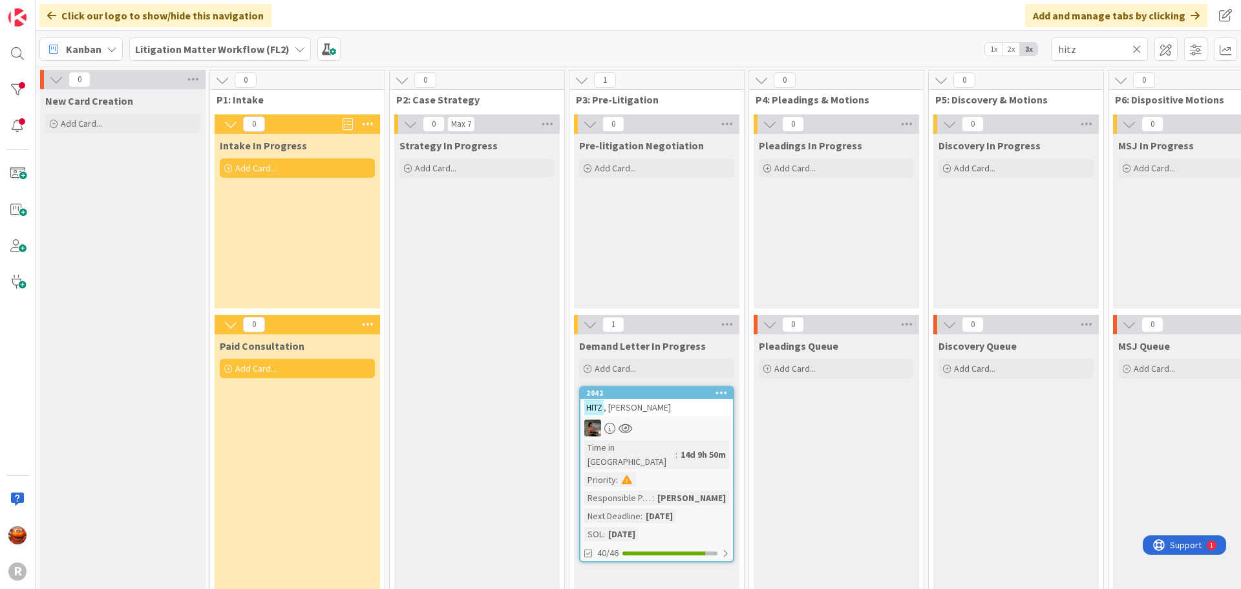
click at [674, 419] on div at bounding box center [656, 427] width 153 height 17
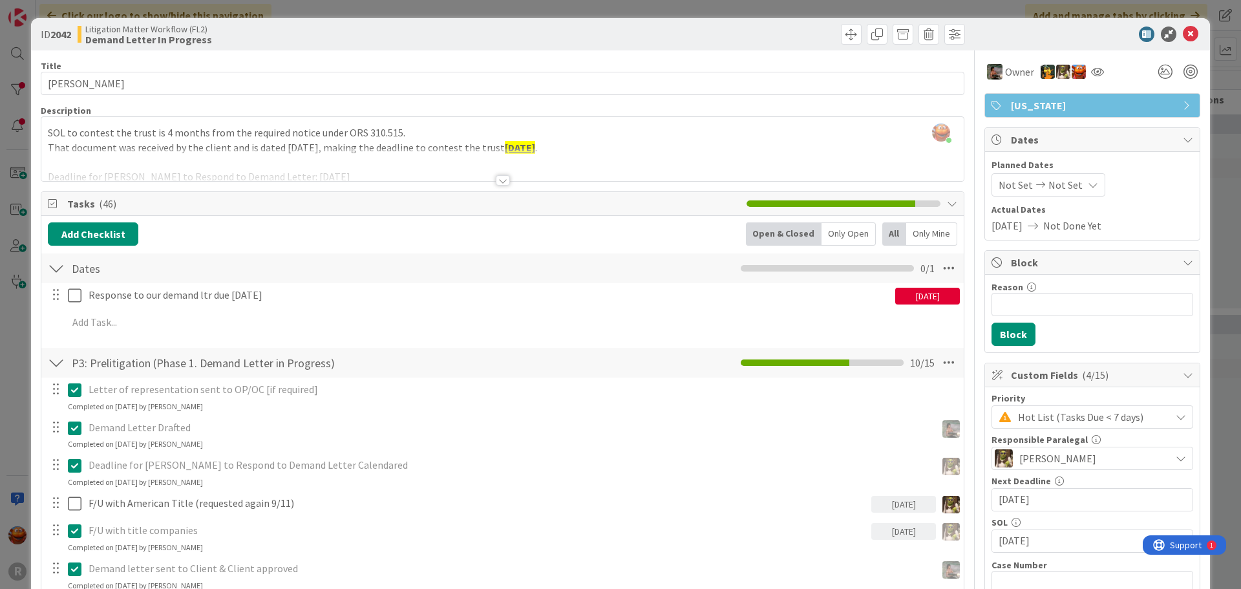
click at [23, 19] on div "ID 2042 Litigation Matter Workflow (FL2) Demand Letter In Progress Title 14 / 1…" at bounding box center [620, 294] width 1241 height 589
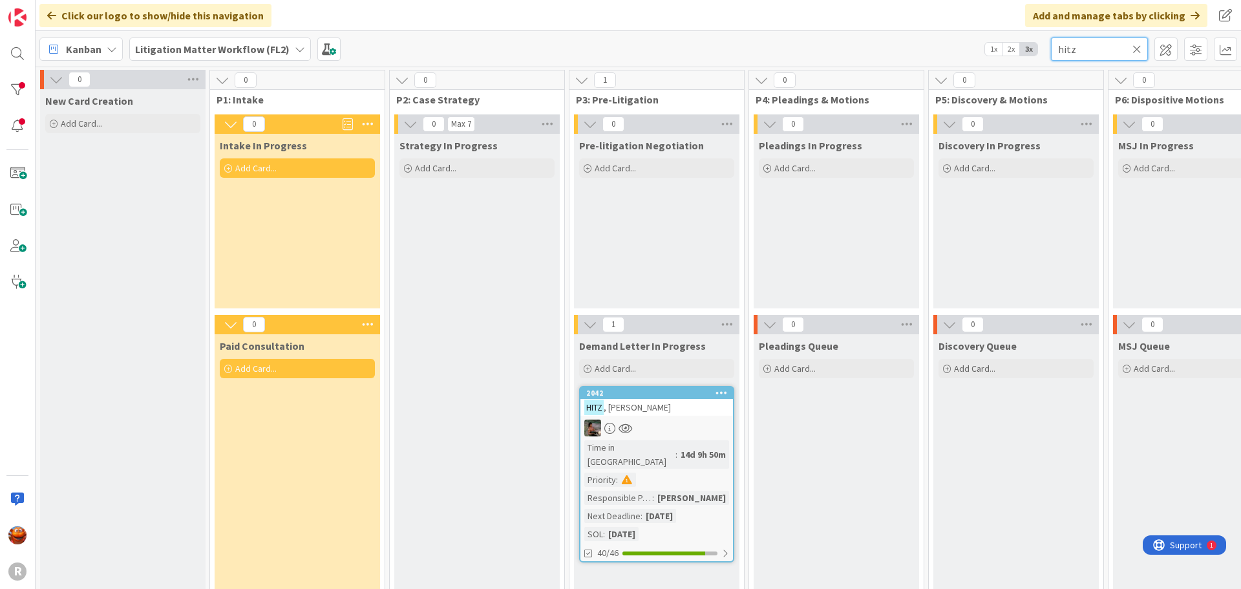
drag, startPoint x: 1087, startPoint y: 52, endPoint x: 1031, endPoint y: 45, distance: 56.7
click at [1031, 45] on div "Kanban Litigation Matter Workflow (FL2) 1x 2x 3x hitz" at bounding box center [638, 49] width 1205 height 36
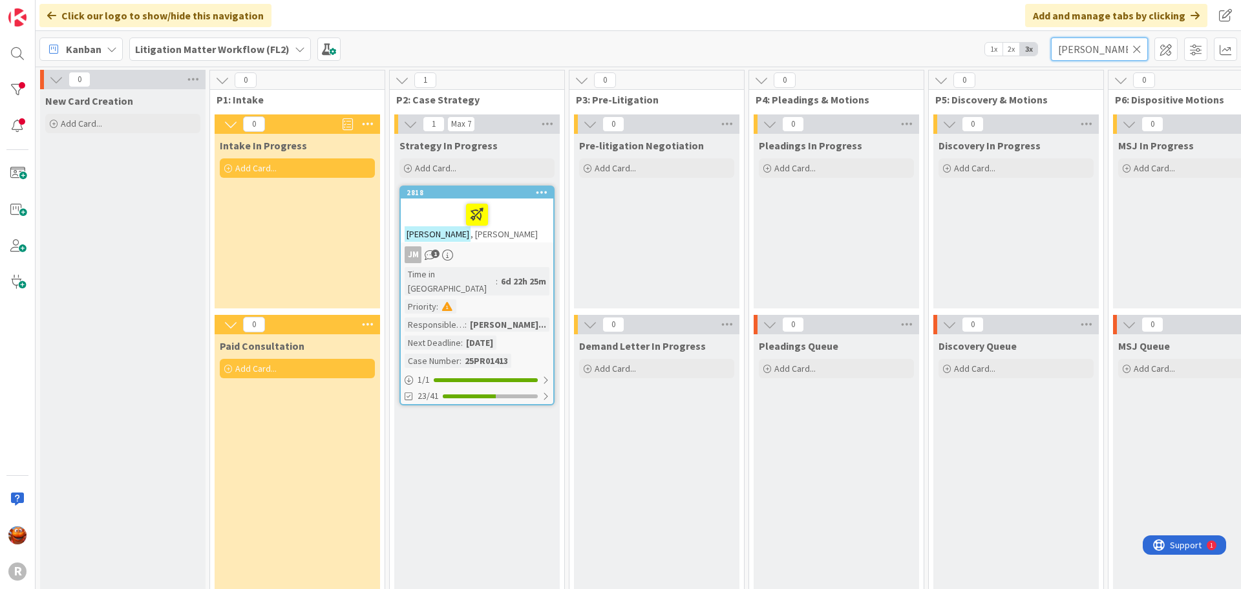
type input "saucedo"
click at [1133, 47] on icon at bounding box center [1136, 49] width 9 height 12
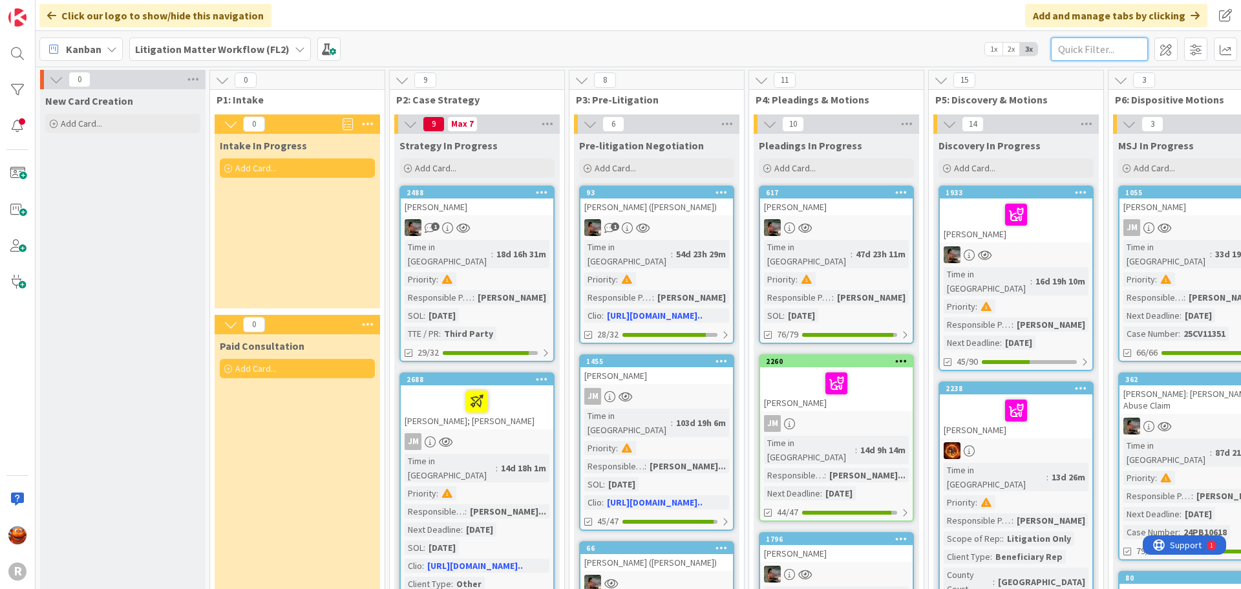
click at [1097, 53] on input "text" at bounding box center [1099, 48] width 97 height 23
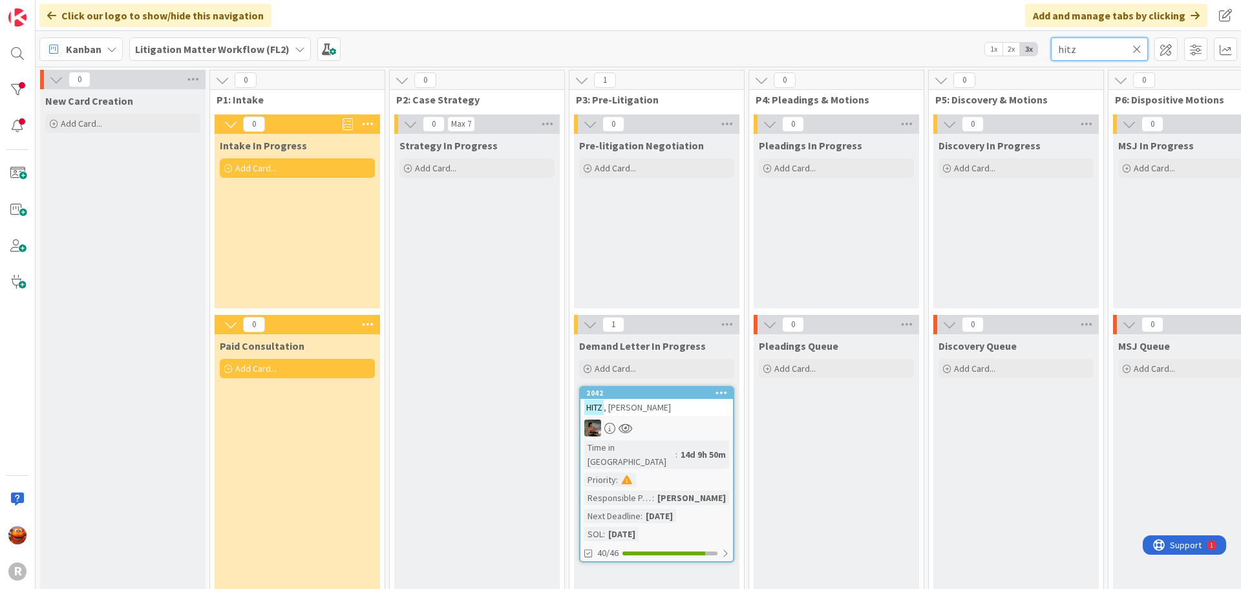
type input "hitz"
click at [673, 415] on div "HITZ , Margaret" at bounding box center [656, 407] width 153 height 17
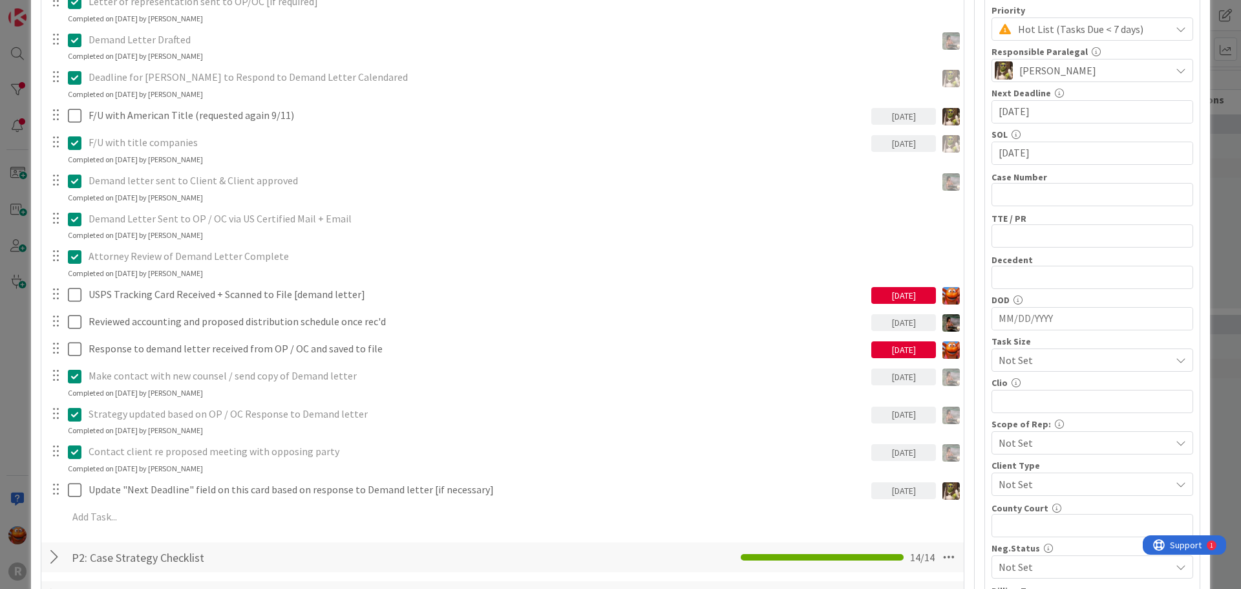
click at [24, 316] on div "ID 2042 Litigation Matter Workflow (FL2) Demand Letter In Progress Title 14 / 1…" at bounding box center [620, 294] width 1241 height 589
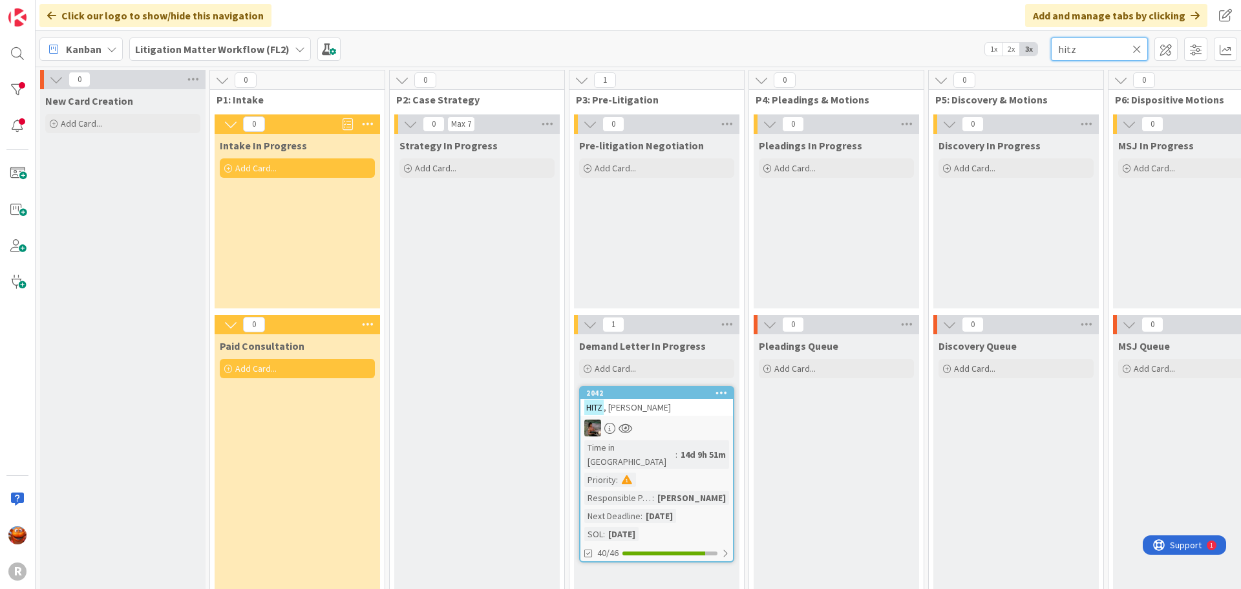
drag, startPoint x: 1073, startPoint y: 42, endPoint x: 997, endPoint y: 41, distance: 76.3
click at [997, 41] on div "Kanban Litigation Matter Workflow (FL2) 1x 2x 3x hitz" at bounding box center [638, 49] width 1205 height 36
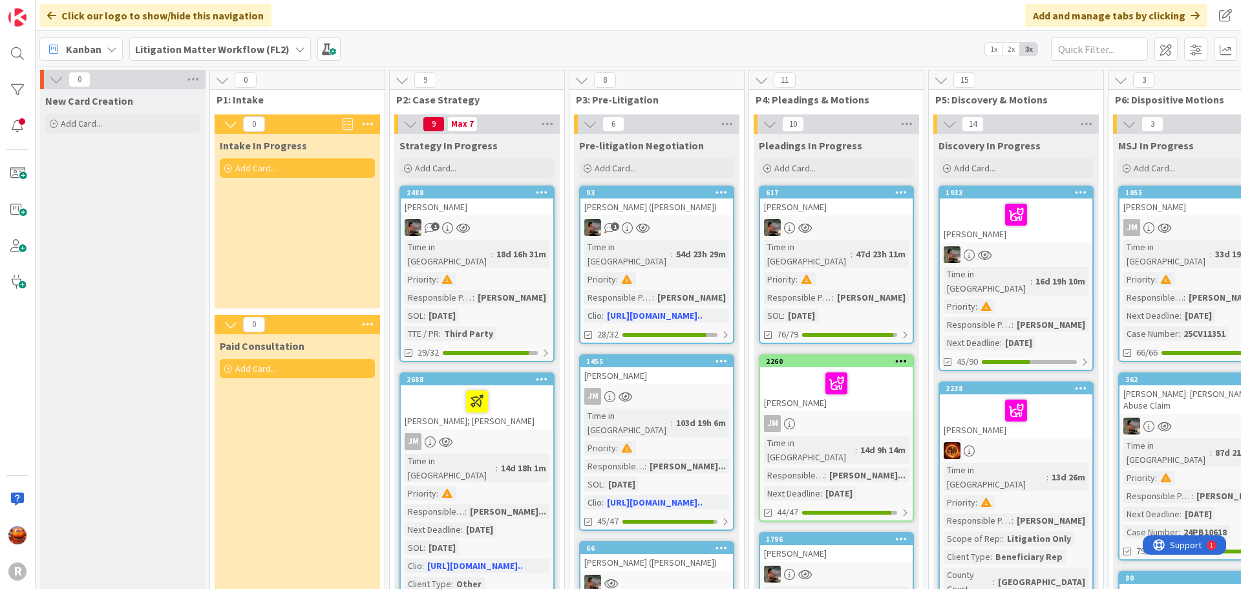
click at [101, 56] on div "Kanban" at bounding box center [80, 48] width 83 height 23
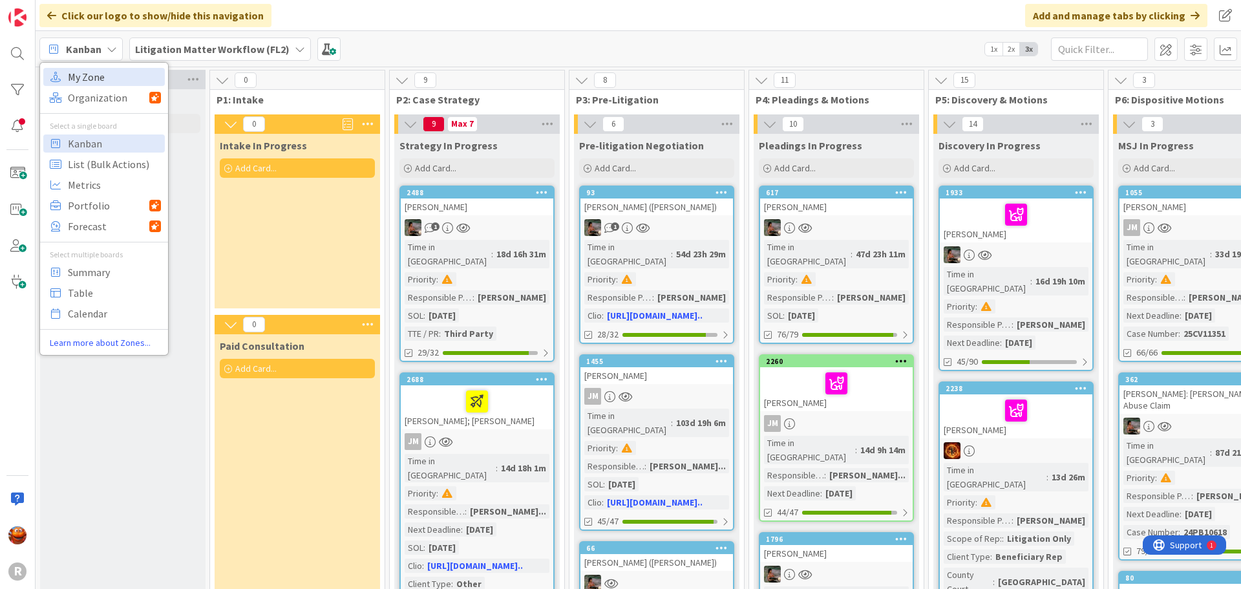
click at [97, 81] on span "My Zone" at bounding box center [114, 76] width 93 height 19
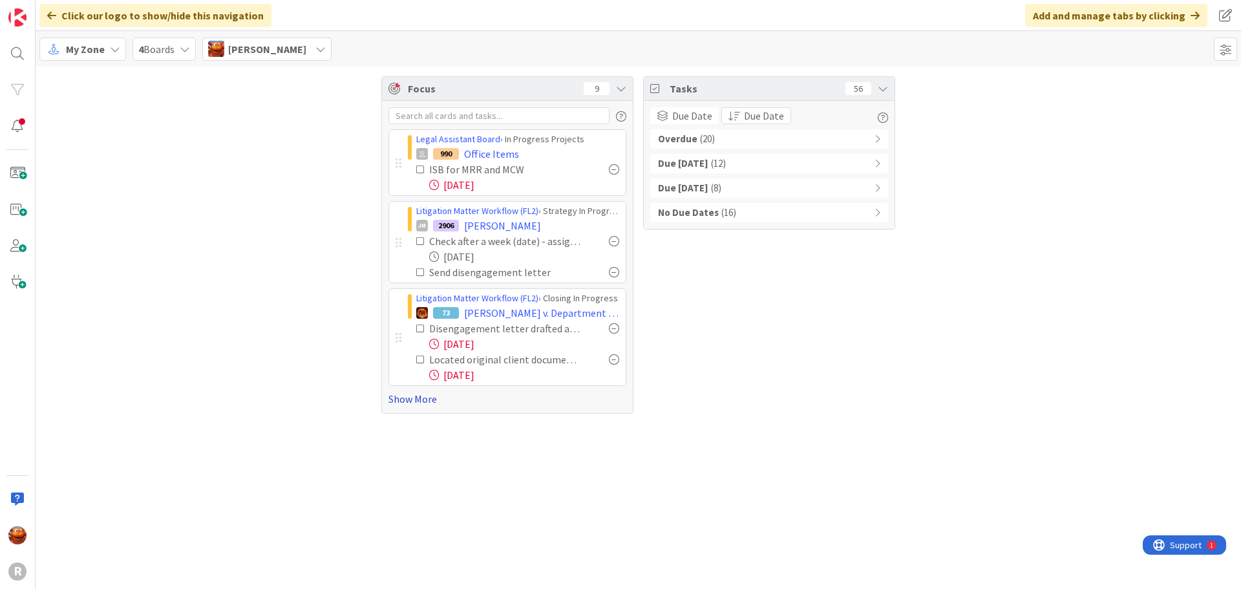
click at [423, 401] on link "Show More" at bounding box center [507, 399] width 238 height 16
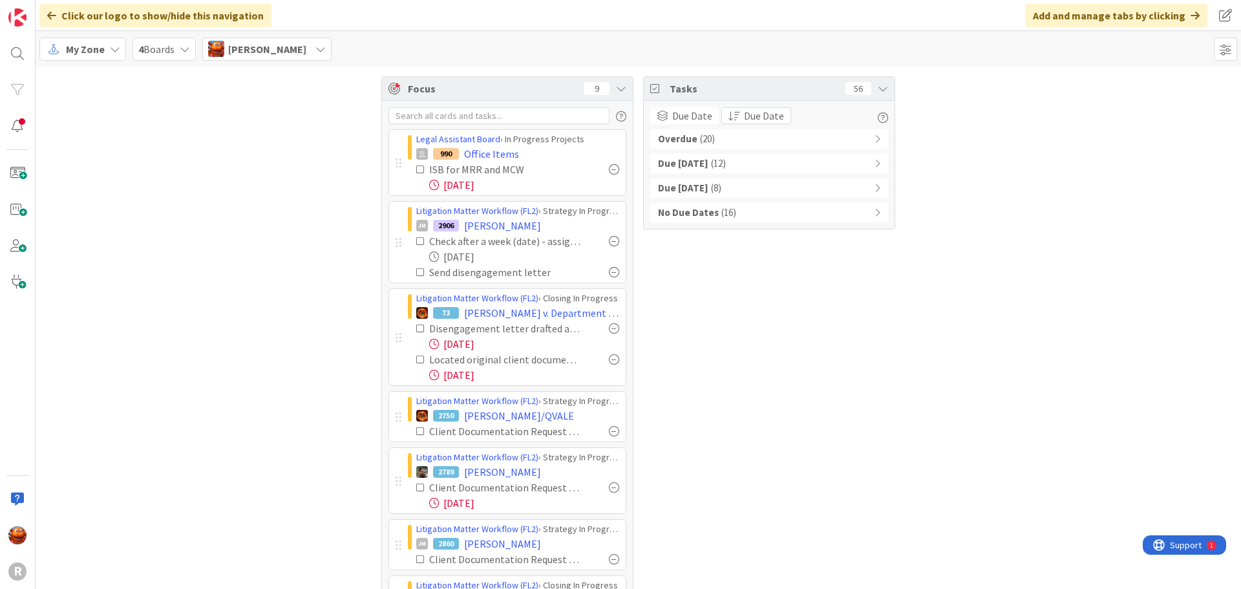
scroll to position [65, 0]
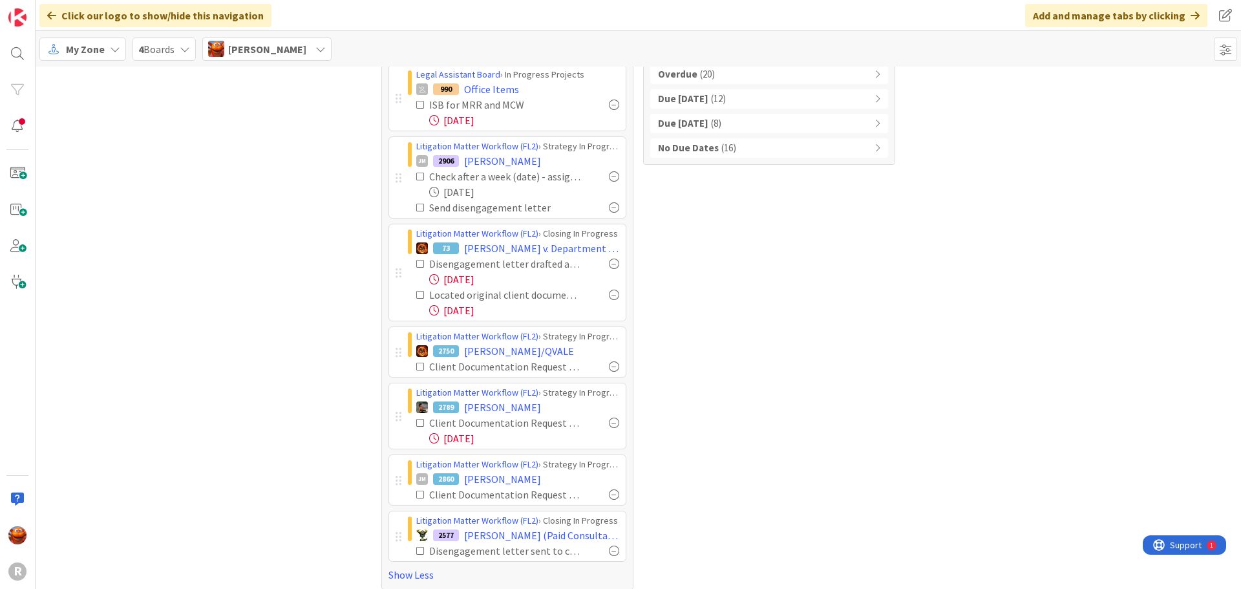
click at [717, 79] on div "Overdue ( 20 )" at bounding box center [769, 74] width 238 height 19
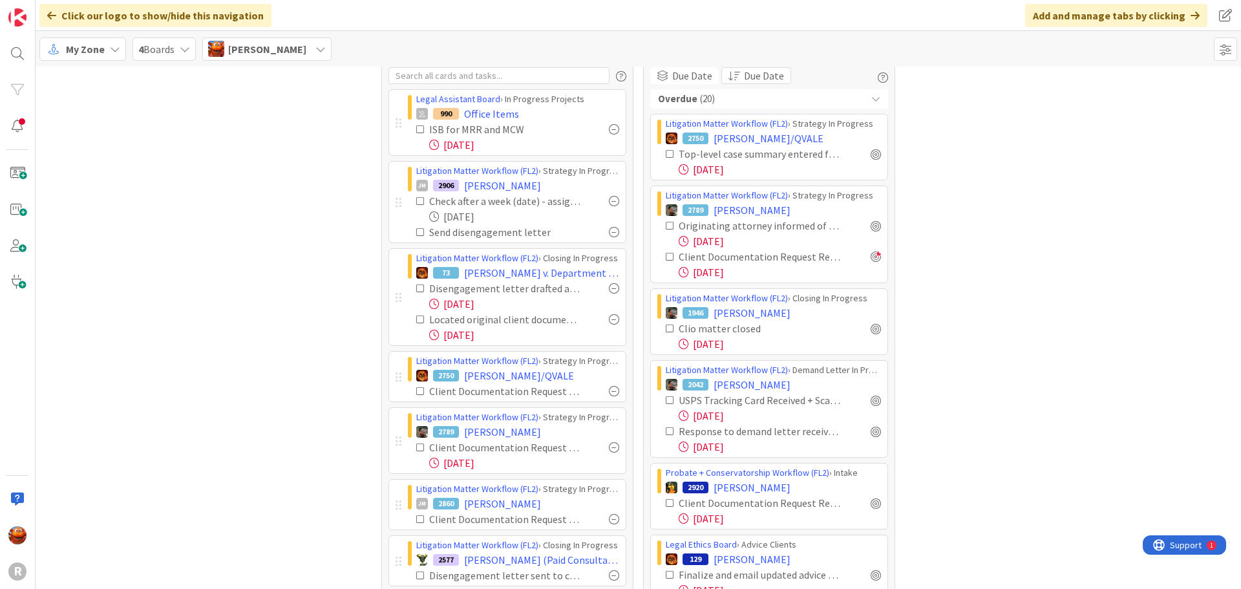
scroll to position [0, 0]
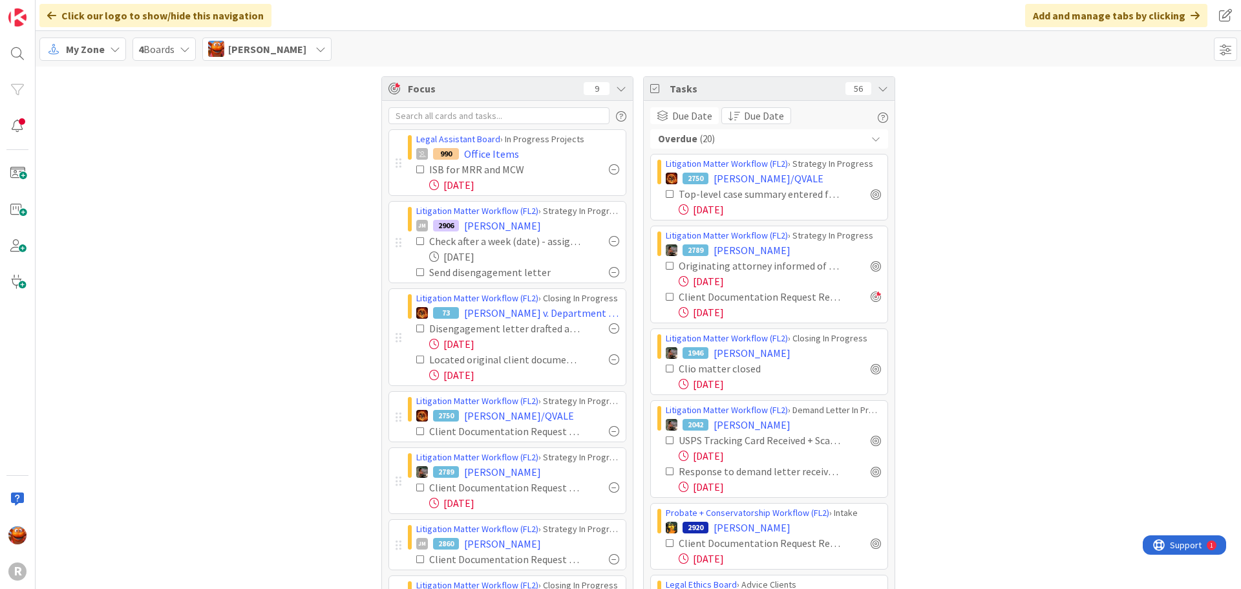
click at [102, 45] on span "My Zone" at bounding box center [85, 49] width 39 height 16
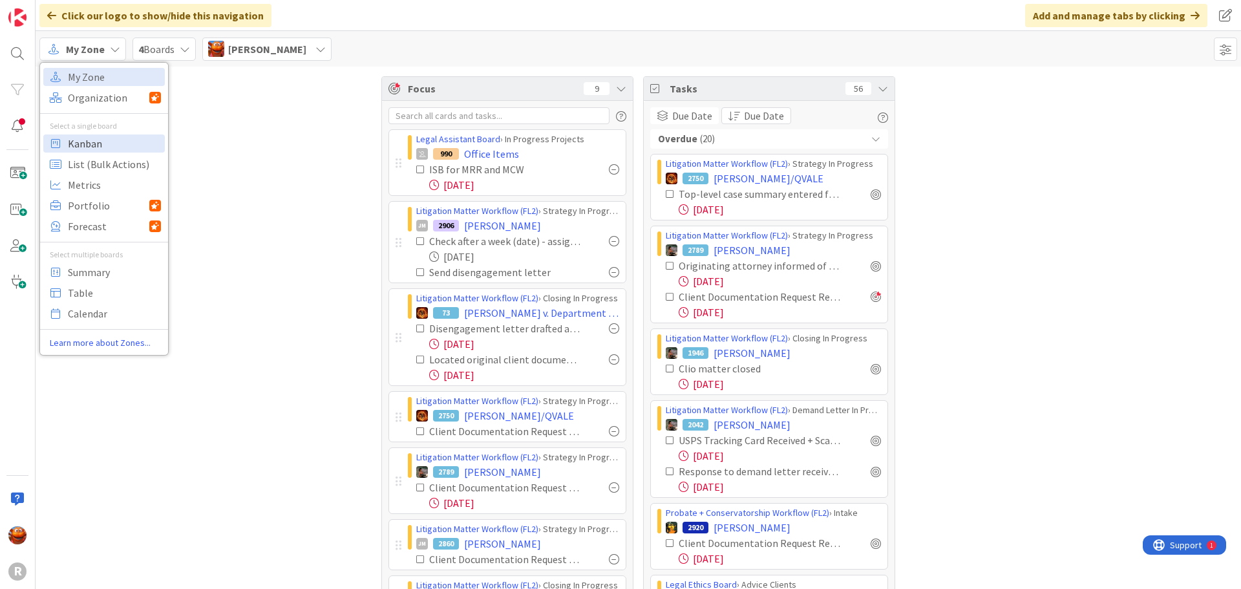
click at [123, 148] on span "Kanban" at bounding box center [114, 143] width 93 height 19
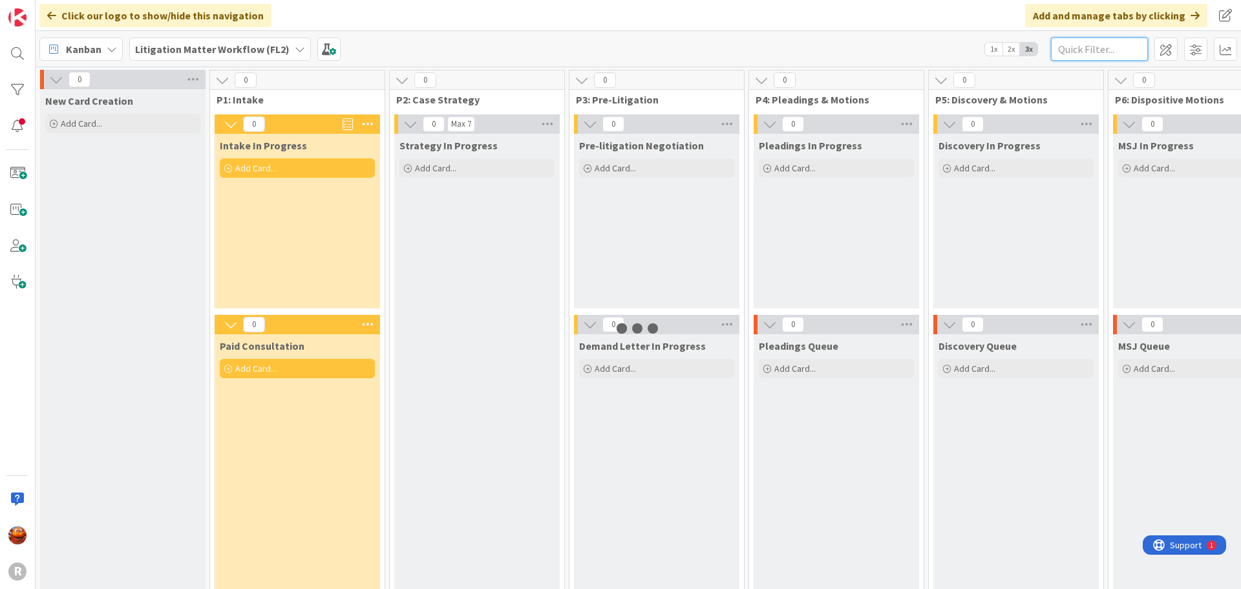
click at [1084, 50] on input "text" at bounding box center [1099, 48] width 97 height 23
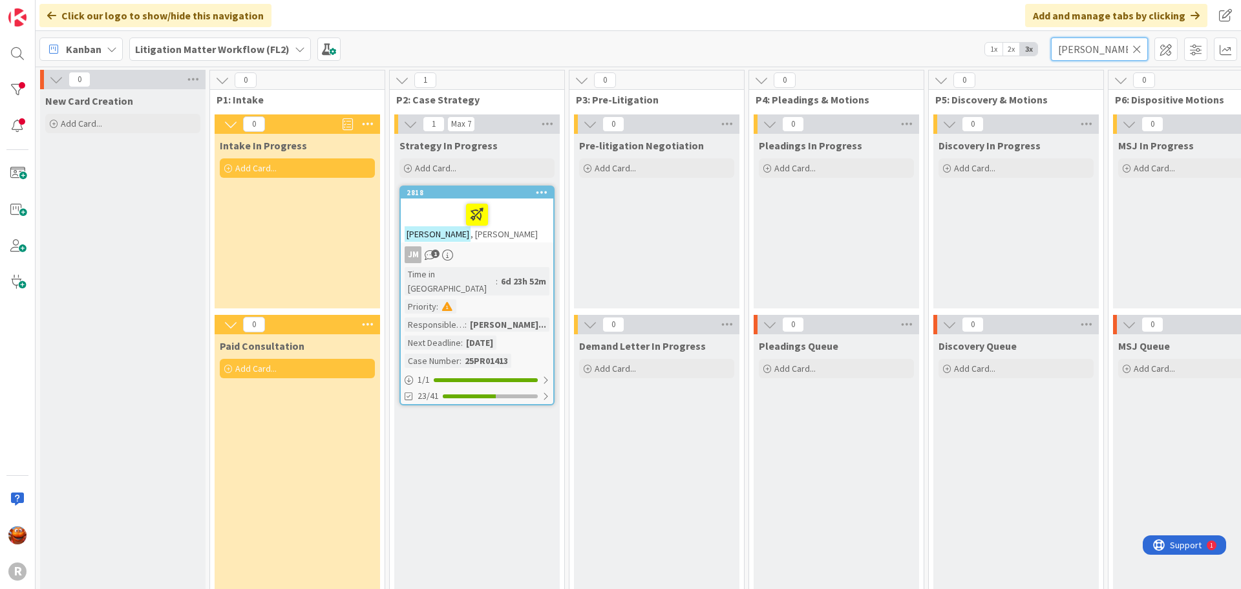
type input "saucedo"
